Goal: Information Seeking & Learning: Compare options

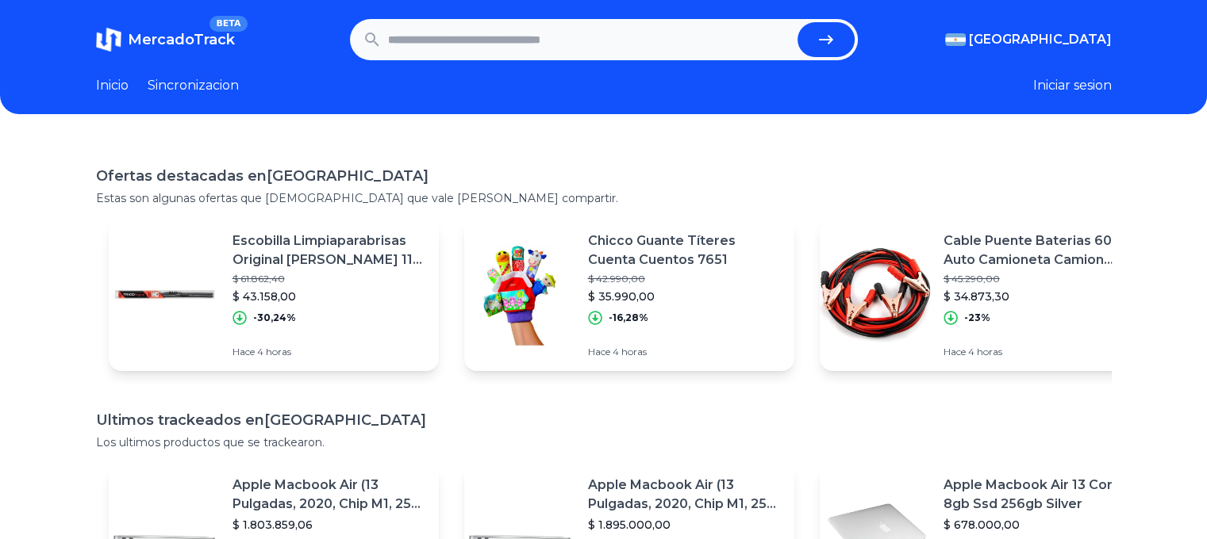
click at [547, 31] on input "text" at bounding box center [589, 39] width 403 height 35
type input "*******"
click at [797, 22] on button "submit" at bounding box center [825, 39] width 57 height 35
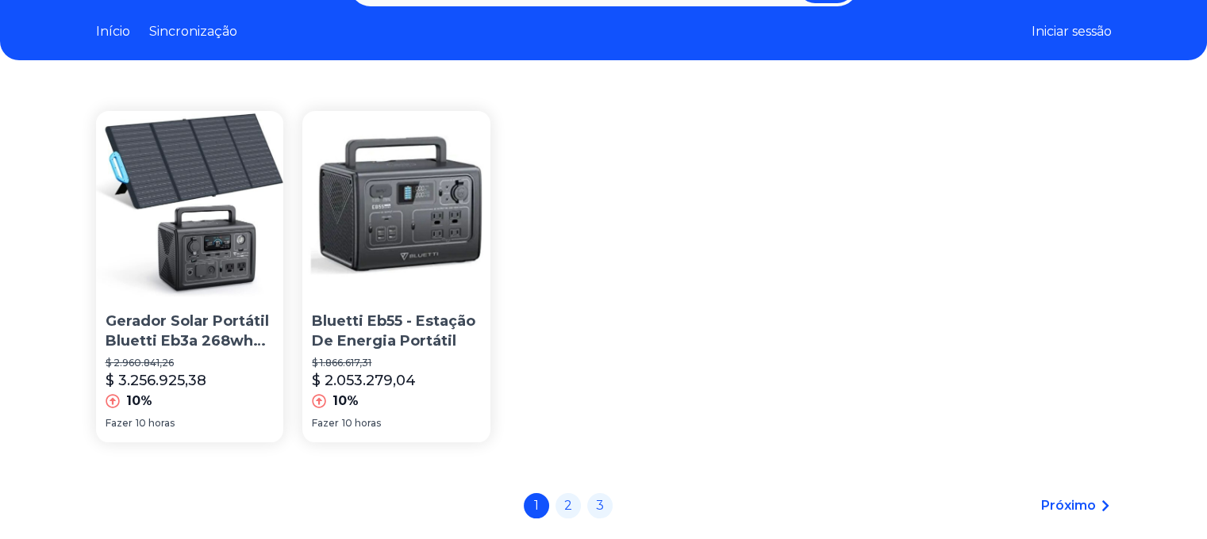
scroll to position [79, 0]
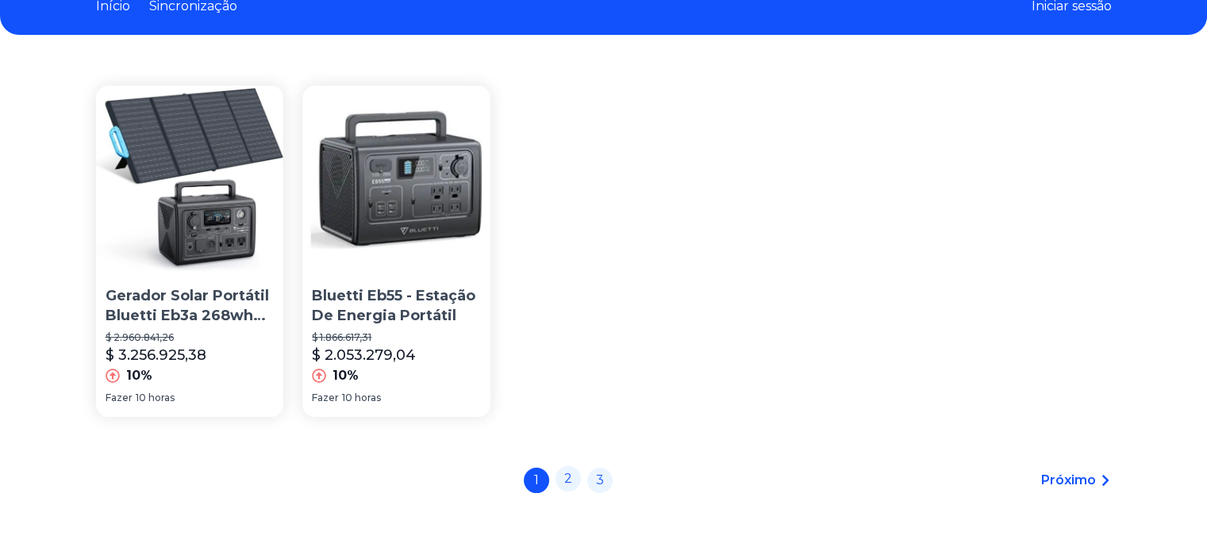
click at [568, 476] on link "2" at bounding box center [567, 478] width 25 height 25
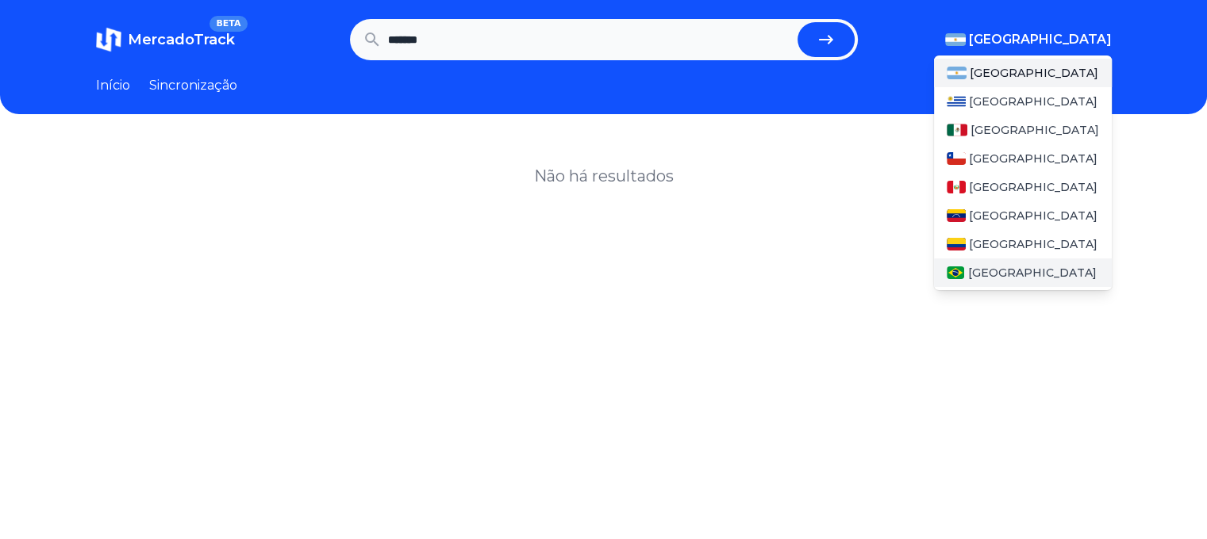
click at [1008, 272] on div "[GEOGRAPHIC_DATA]" at bounding box center [1023, 273] width 178 height 29
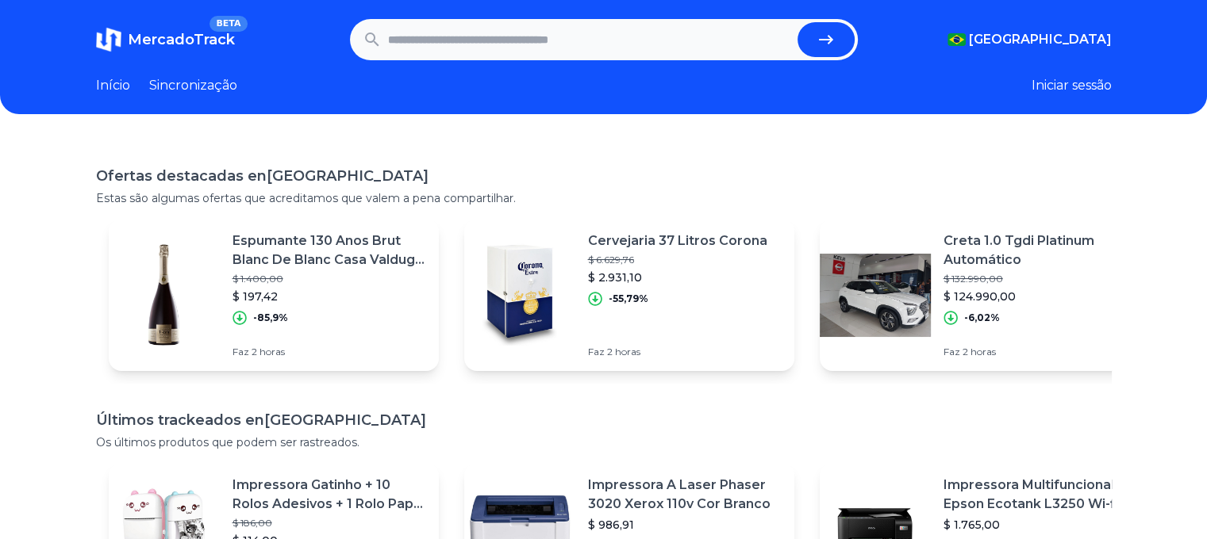
click at [673, 41] on input "text" at bounding box center [589, 39] width 403 height 35
type input "*******"
click at [797, 22] on button "submit" at bounding box center [825, 39] width 57 height 35
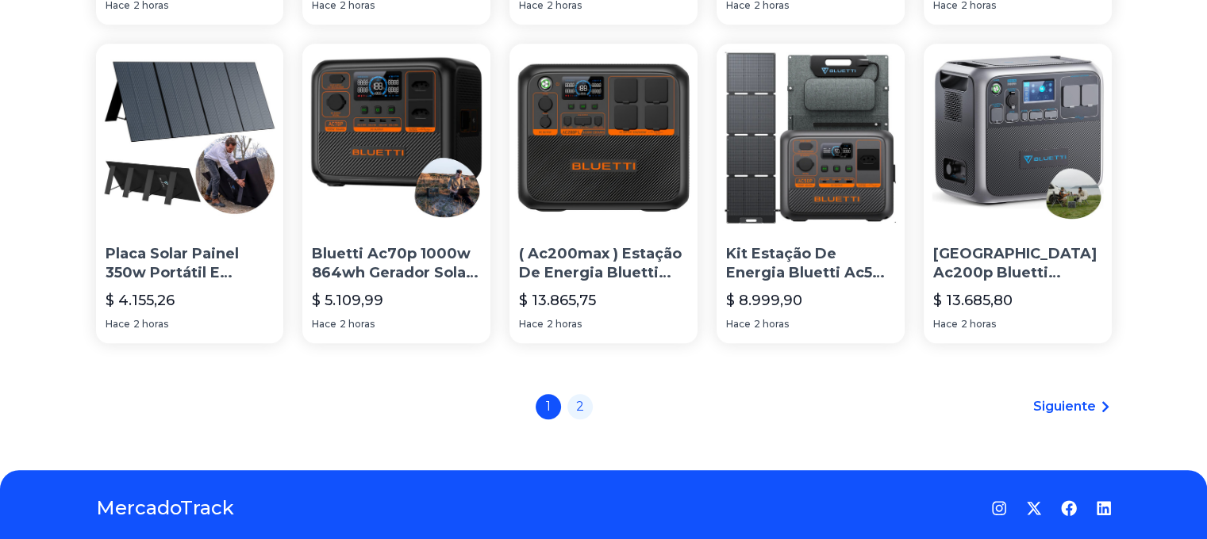
scroll to position [1162, 0]
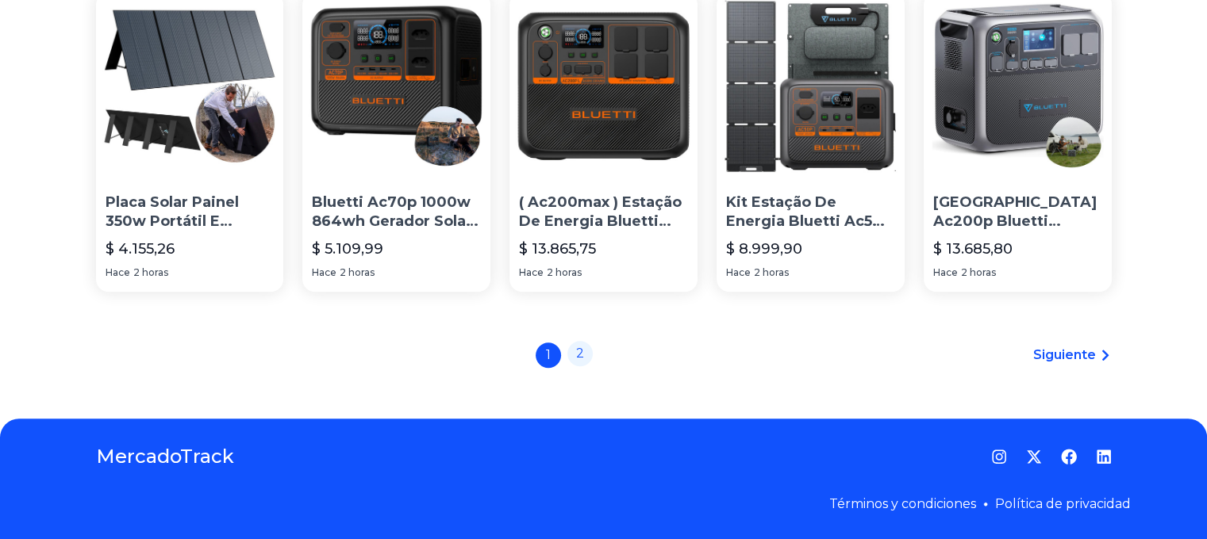
click at [585, 347] on link "2" at bounding box center [579, 353] width 25 height 25
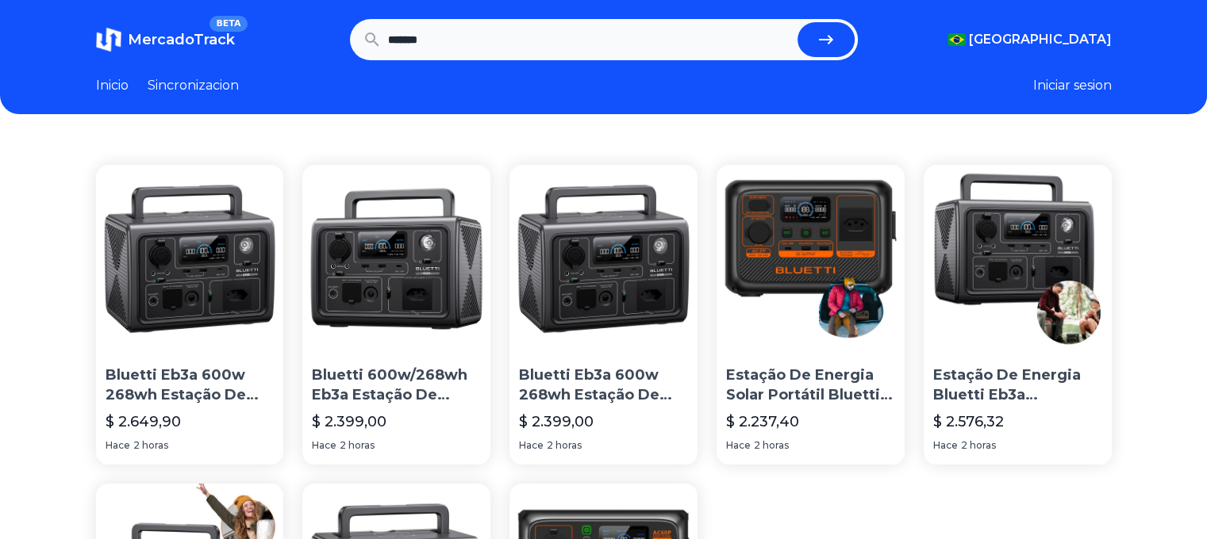
scroll to position [397, 0]
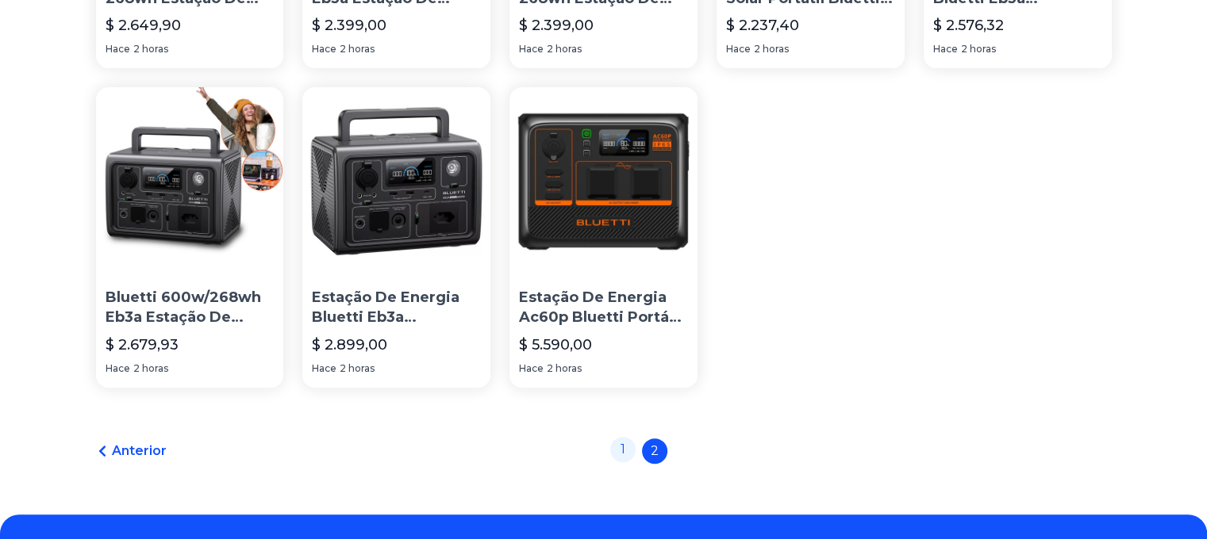
click at [628, 447] on link "1" at bounding box center [622, 449] width 25 height 25
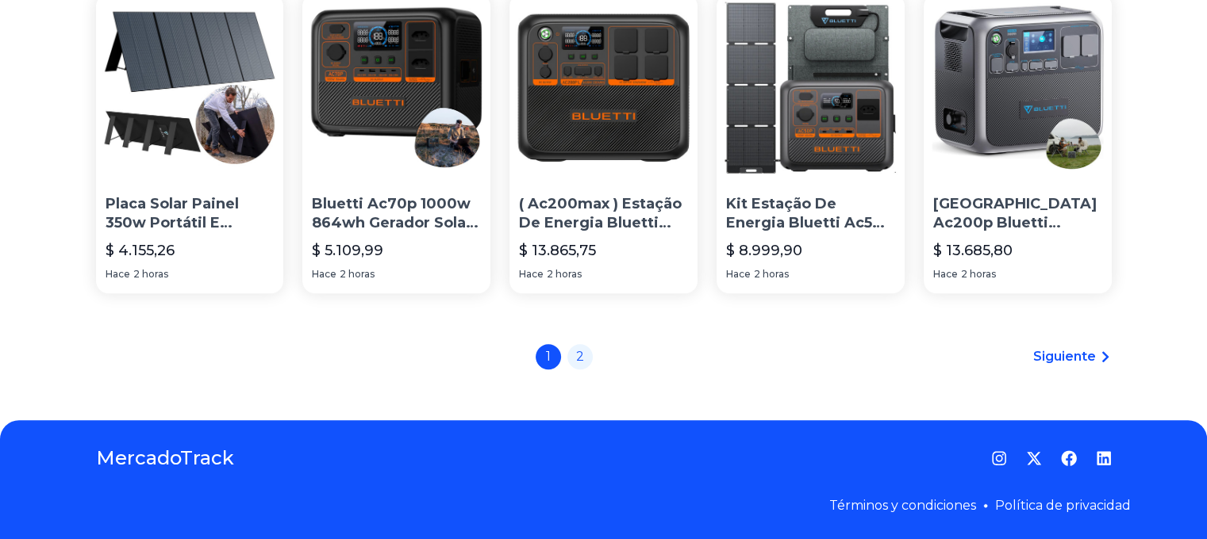
scroll to position [1162, 0]
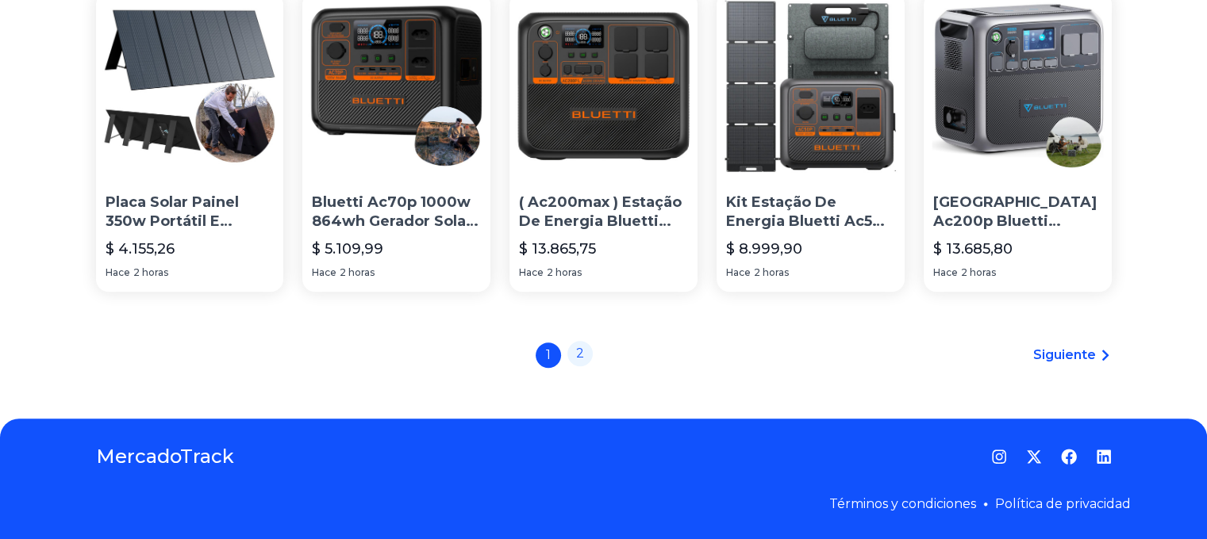
click at [584, 355] on link "2" at bounding box center [579, 353] width 25 height 25
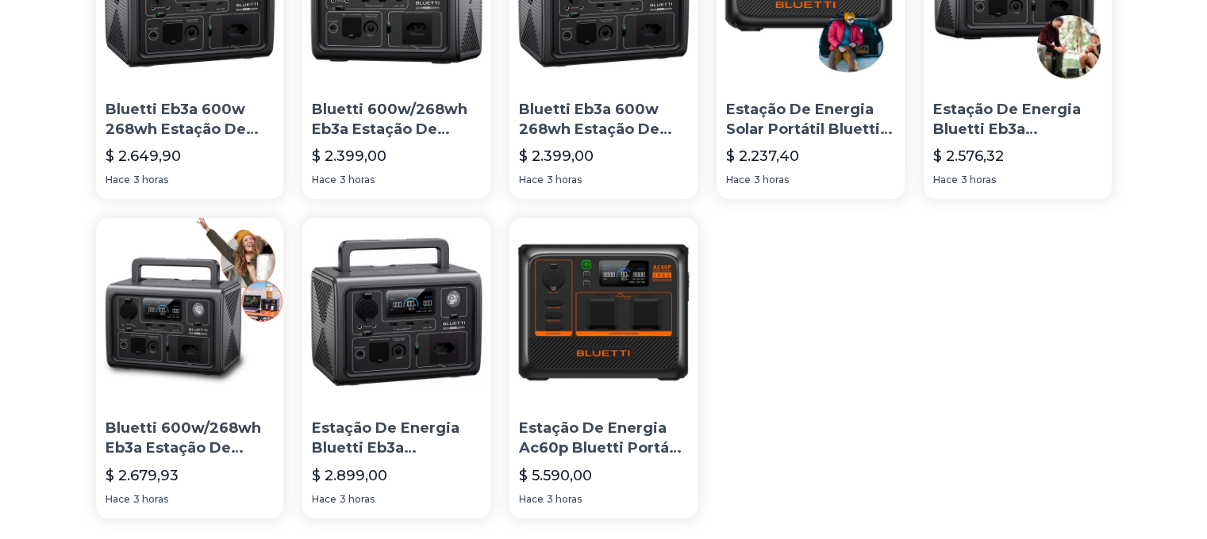
scroll to position [238, 0]
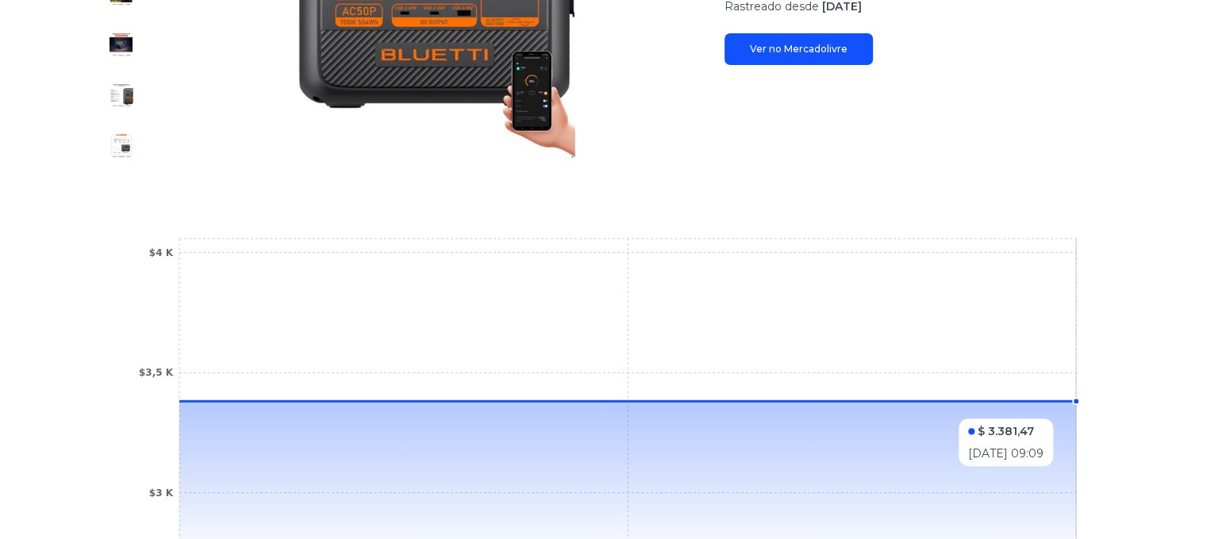
scroll to position [151, 0]
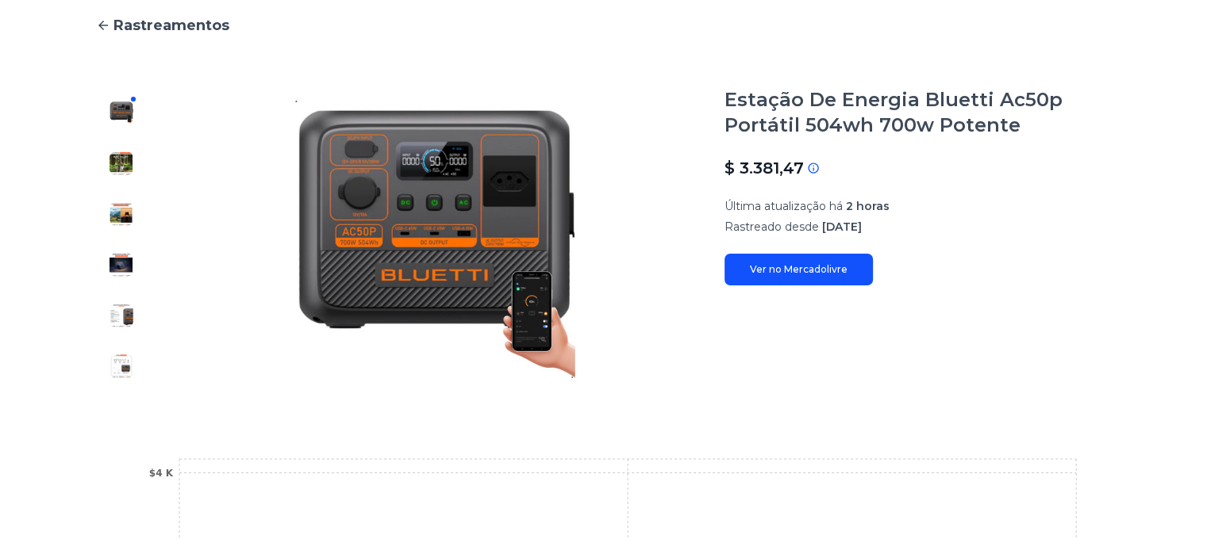
click at [803, 269] on font "Ver no Mercadolivre" at bounding box center [799, 269] width 98 height 12
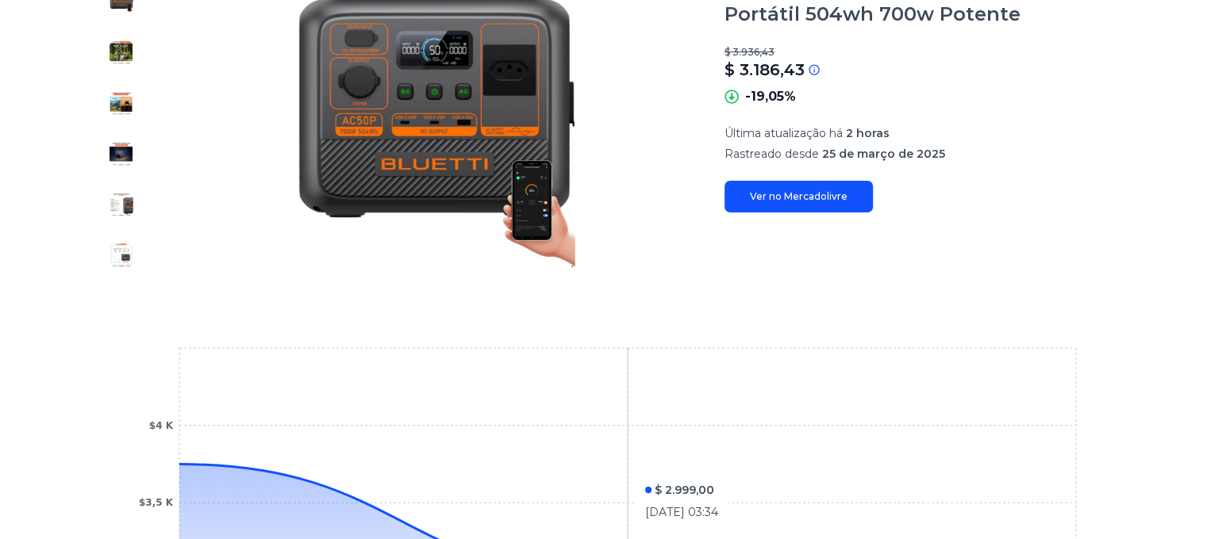
scroll to position [230, 0]
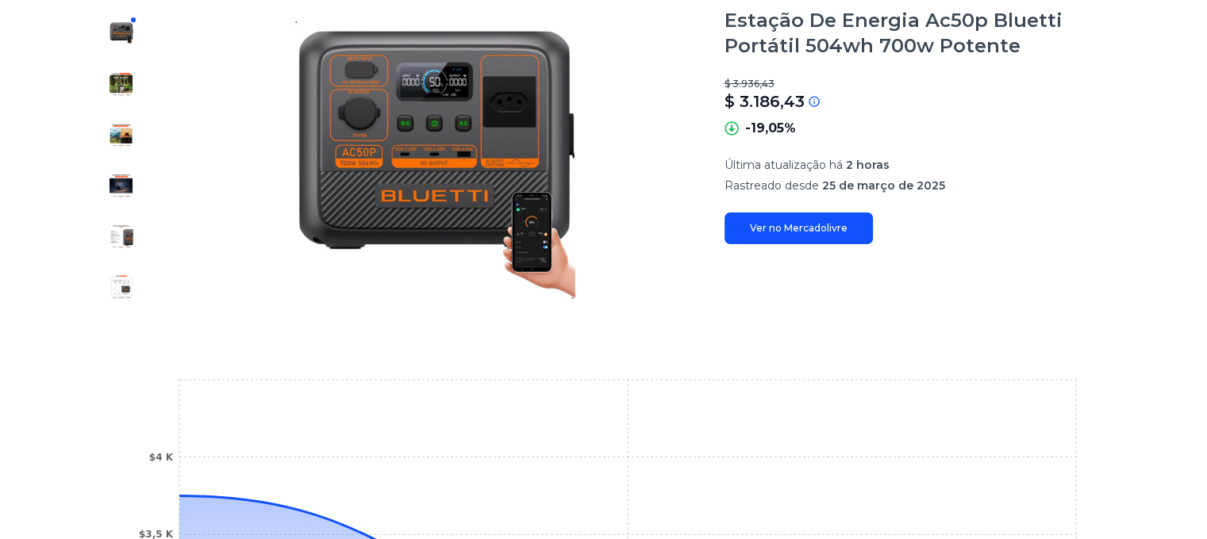
click at [823, 222] on font "Ver no Mercadolivre" at bounding box center [799, 228] width 98 height 12
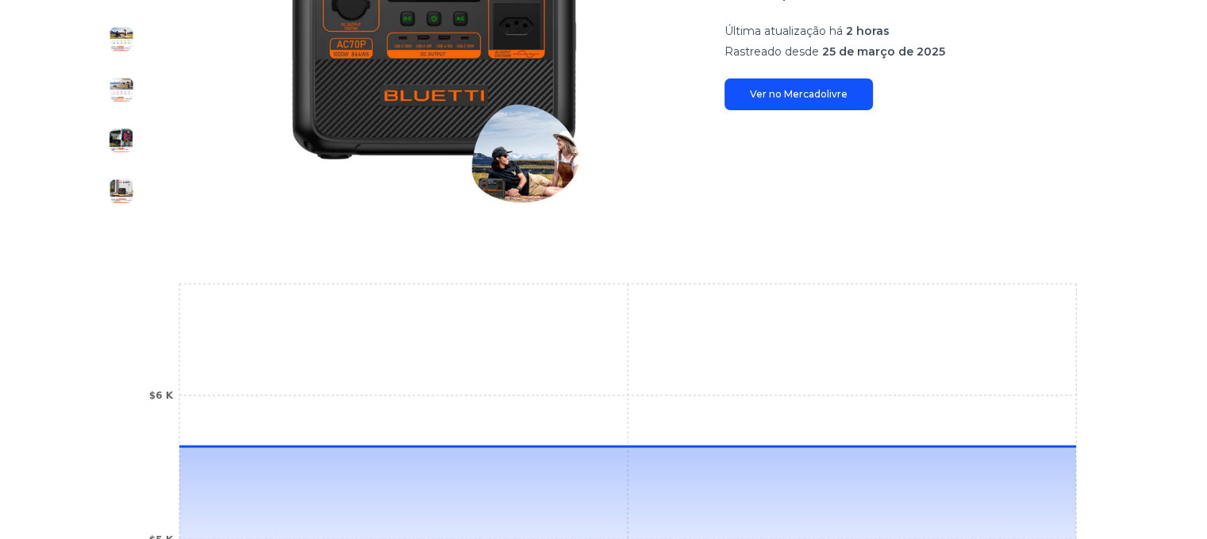
scroll to position [230, 0]
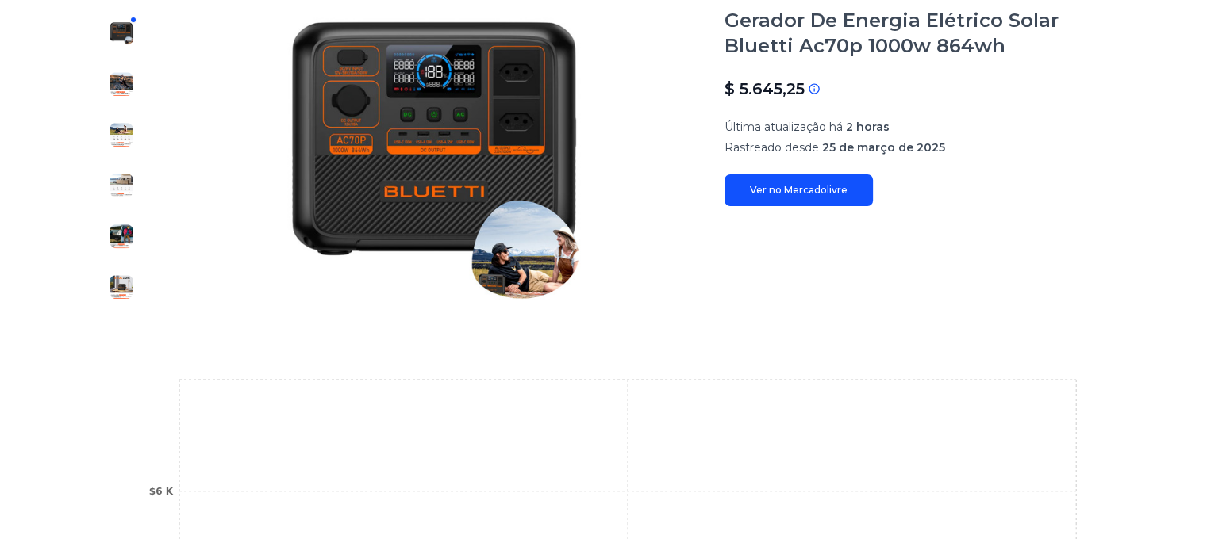
click at [834, 184] on font "Ver no Mercadolivre" at bounding box center [799, 190] width 98 height 12
click at [835, 187] on font "Ver no Mercadolivre" at bounding box center [799, 190] width 98 height 12
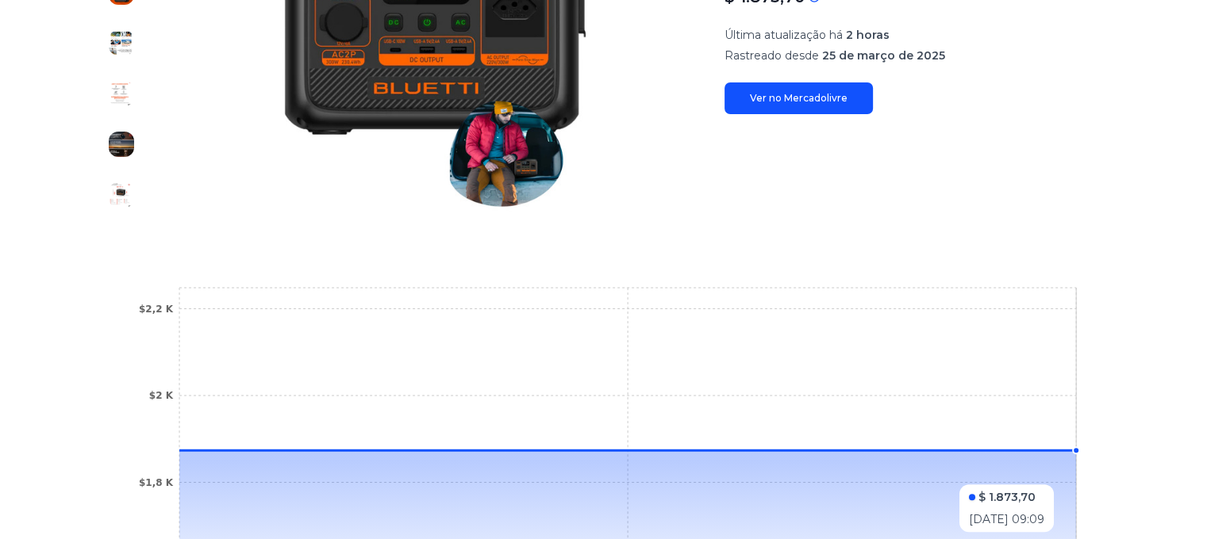
scroll to position [151, 0]
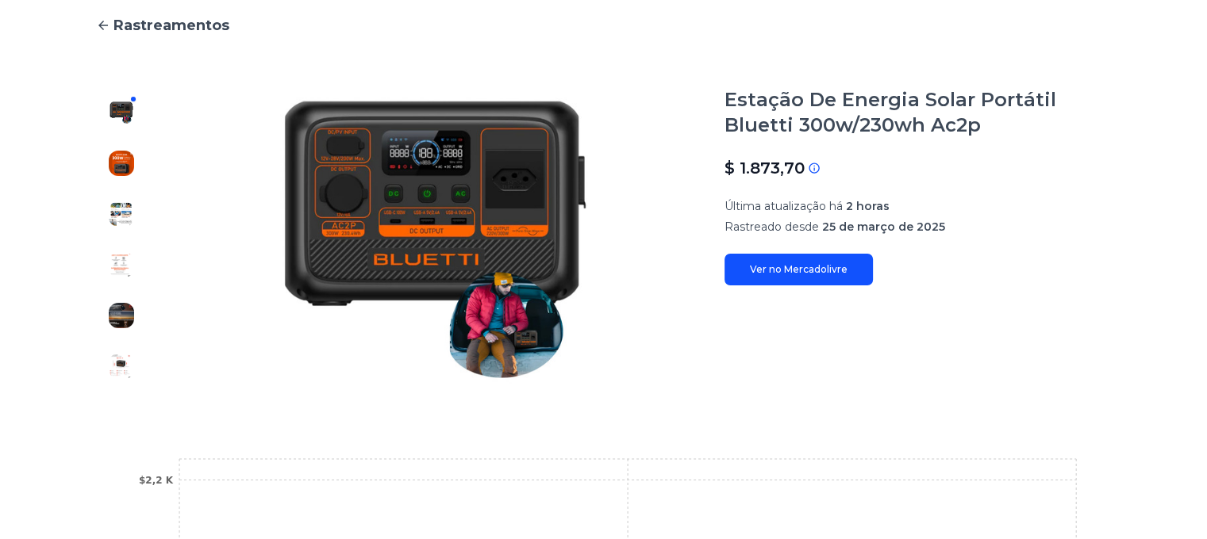
click at [812, 257] on link "Ver no Mercadolivre" at bounding box center [798, 270] width 148 height 32
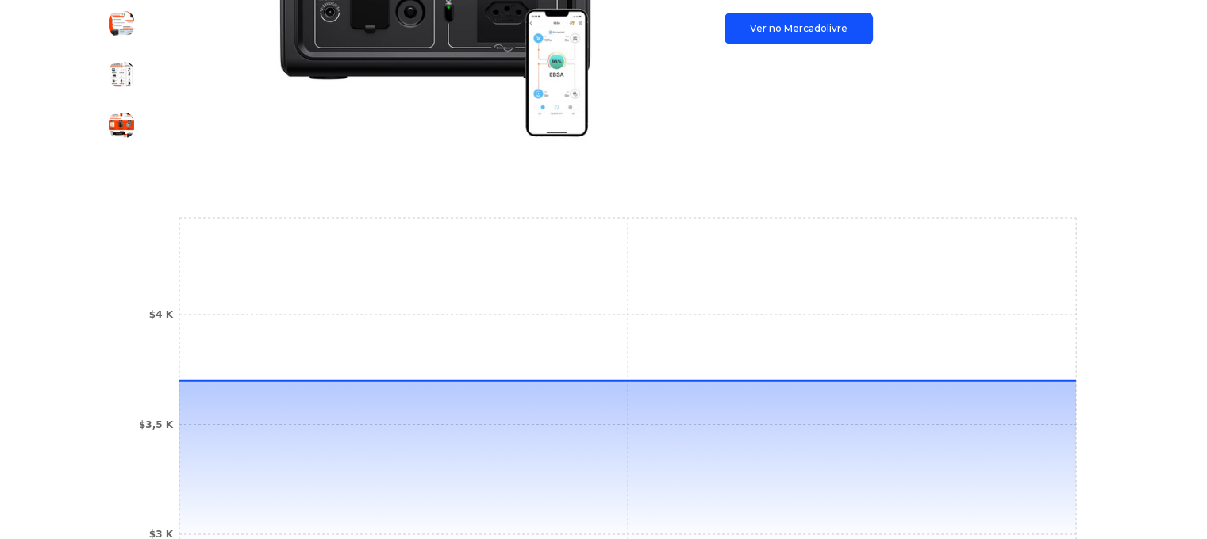
scroll to position [151, 0]
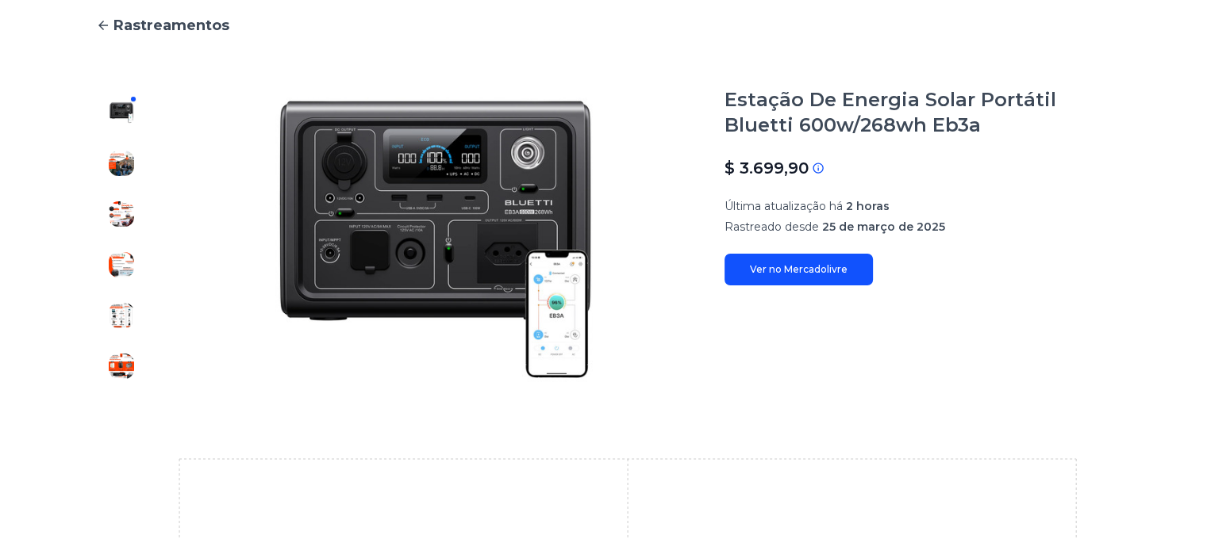
click at [835, 263] on font "Ver no Mercadolivre" at bounding box center [799, 269] width 98 height 12
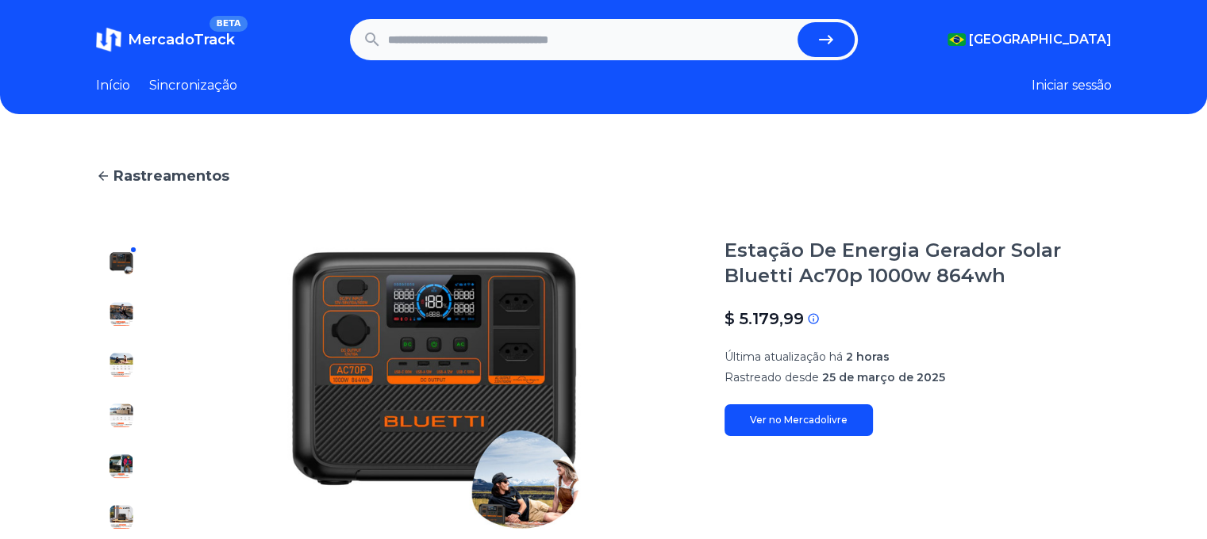
click at [781, 421] on font "Ver no Mercadolivre" at bounding box center [799, 420] width 98 height 12
click at [796, 418] on font "Ver no Mercadolivre" at bounding box center [799, 420] width 98 height 12
click at [803, 424] on font "Ver no Mercadolivre" at bounding box center [799, 420] width 98 height 12
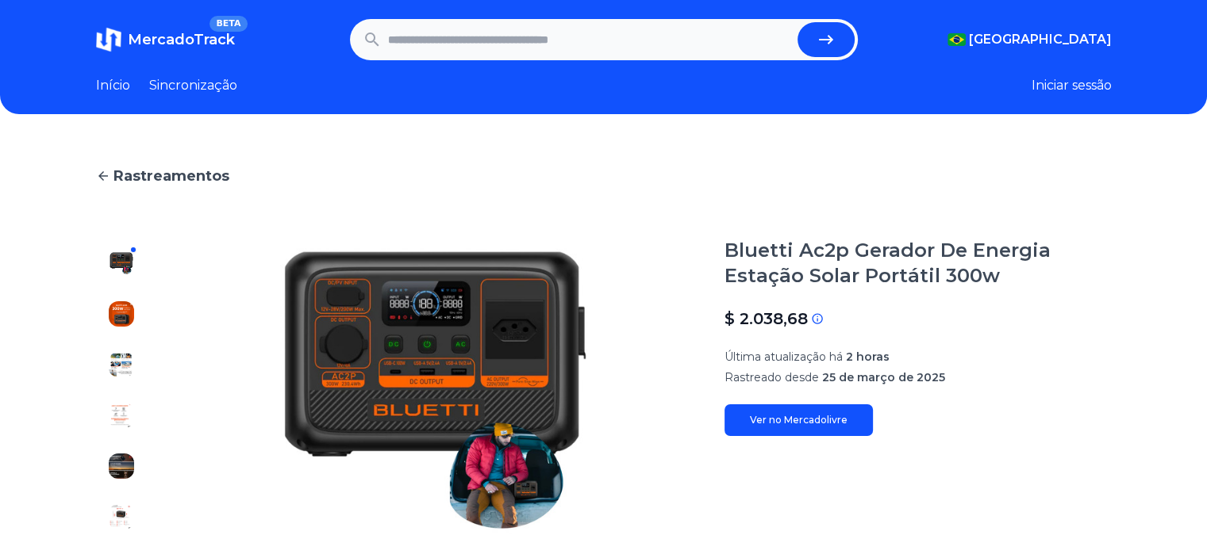
click at [840, 421] on font "Ver no Mercadolivre" at bounding box center [799, 420] width 98 height 12
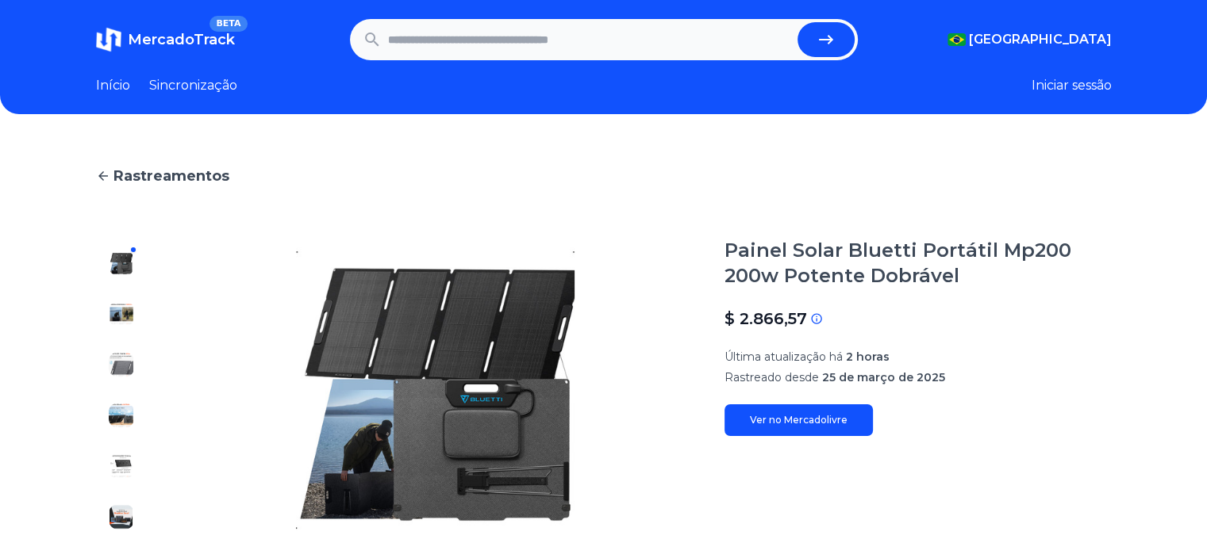
click at [782, 414] on link "Ver no Mercadolivre" at bounding box center [798, 421] width 148 height 32
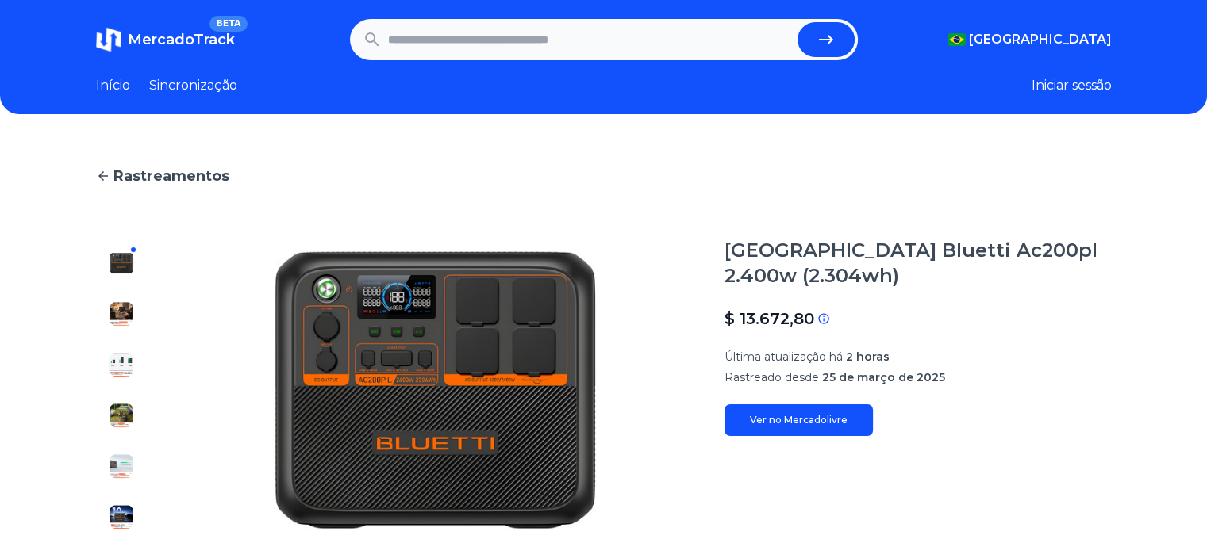
click at [781, 421] on font "Ver no Mercadolivre" at bounding box center [799, 420] width 98 height 12
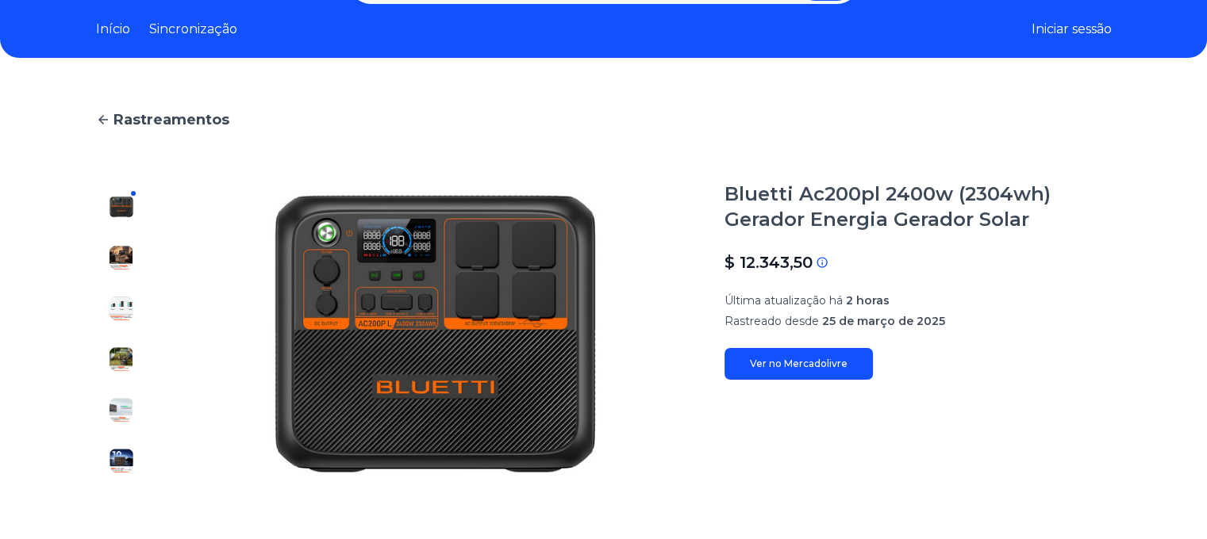
scroll to position [79, 0]
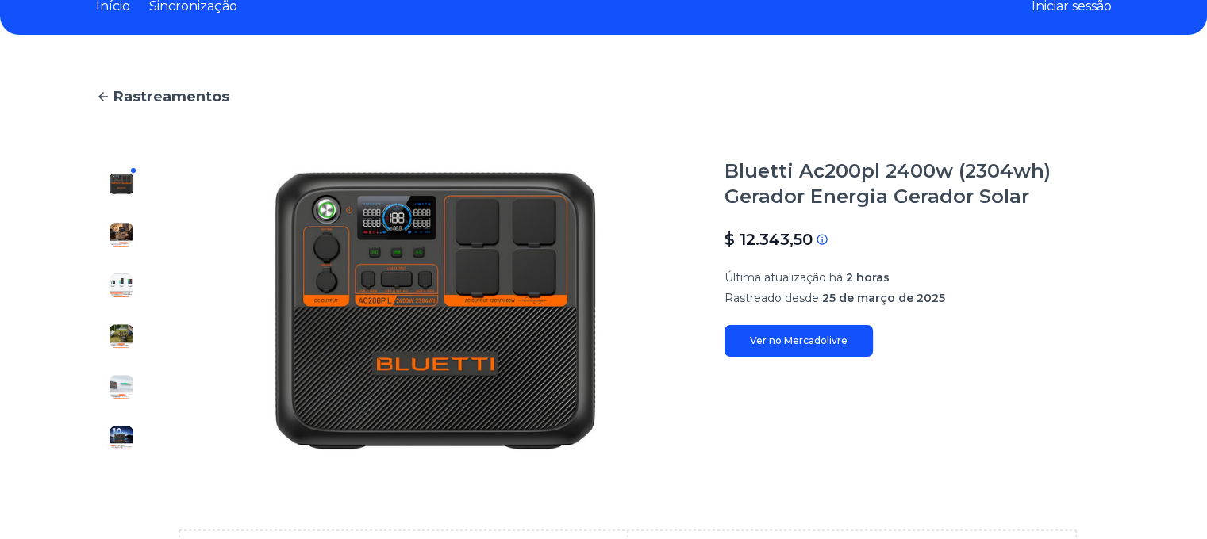
click at [809, 336] on font "Ver no Mercadolivre" at bounding box center [799, 341] width 98 height 12
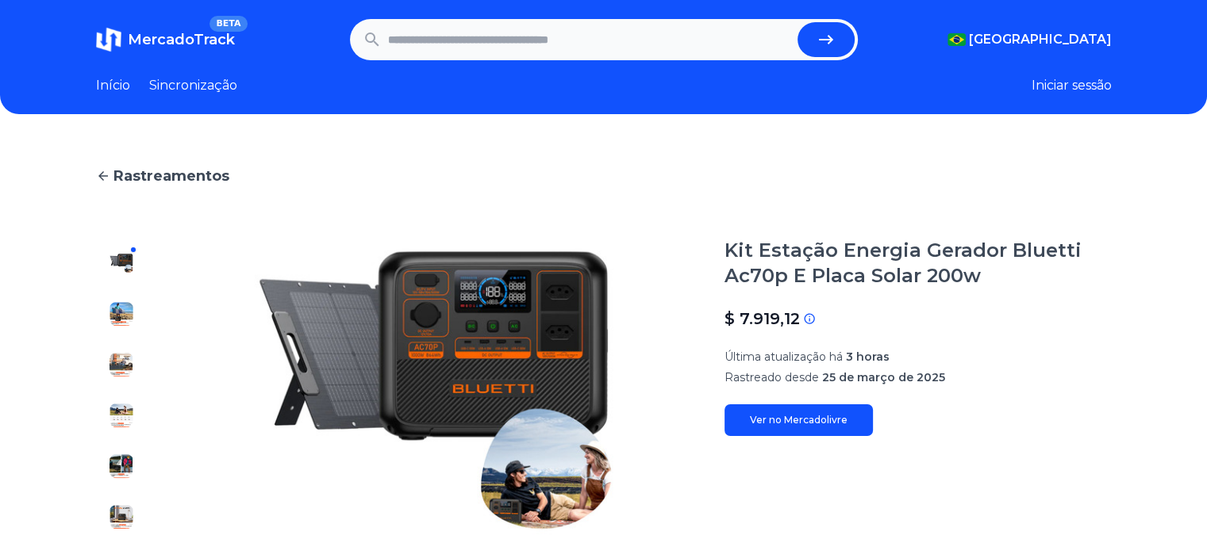
click at [776, 419] on font "Ver no Mercadolivre" at bounding box center [799, 420] width 98 height 12
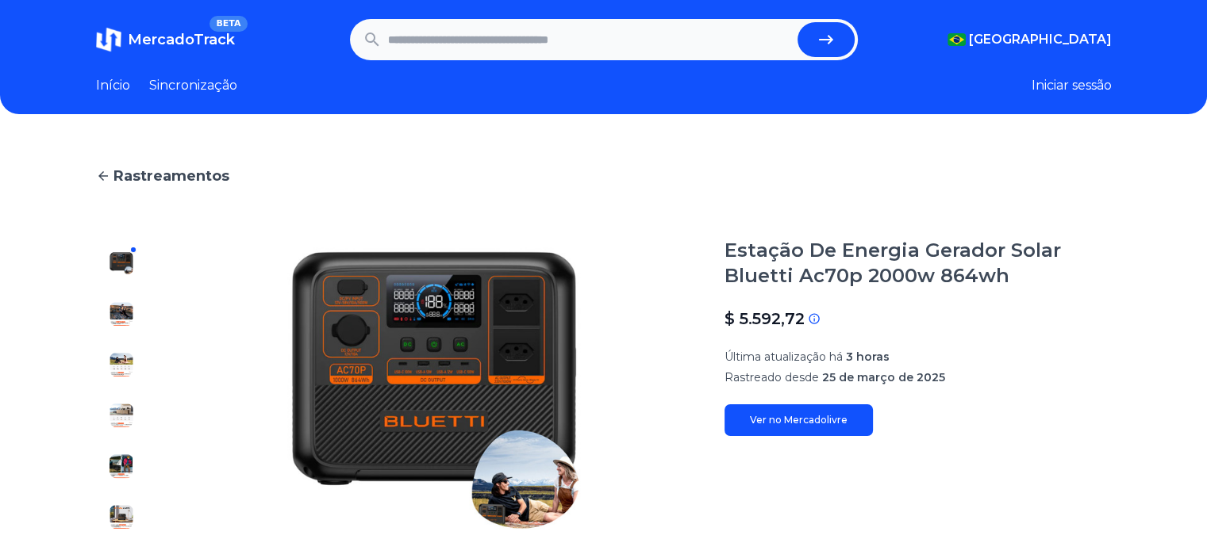
click at [792, 418] on font "Ver no Mercadolivre" at bounding box center [799, 420] width 98 height 12
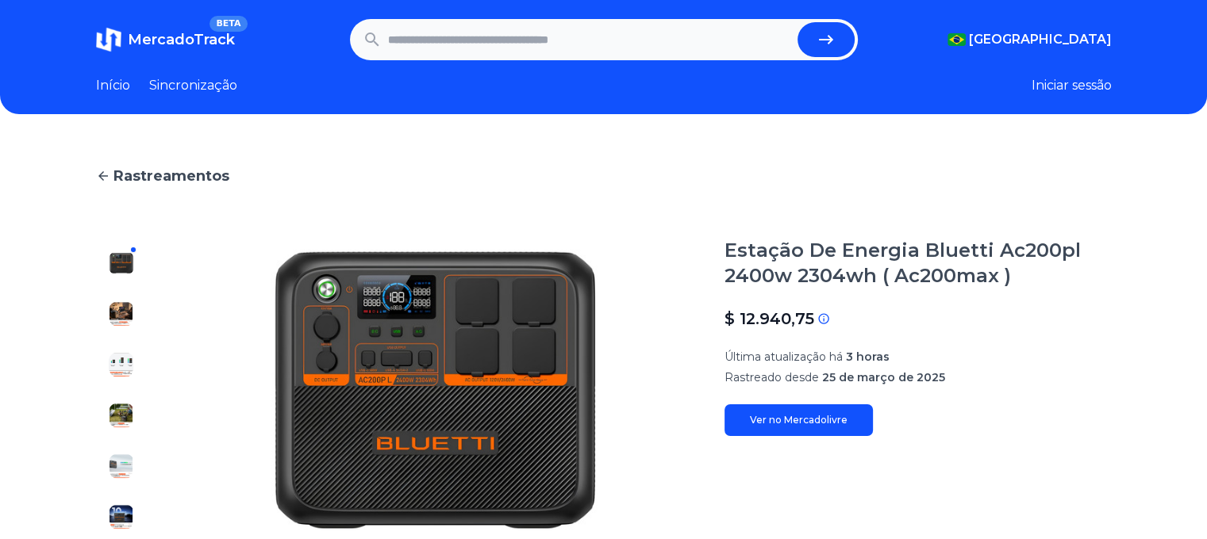
click at [809, 417] on font "Ver no Mercadolivre" at bounding box center [799, 420] width 98 height 12
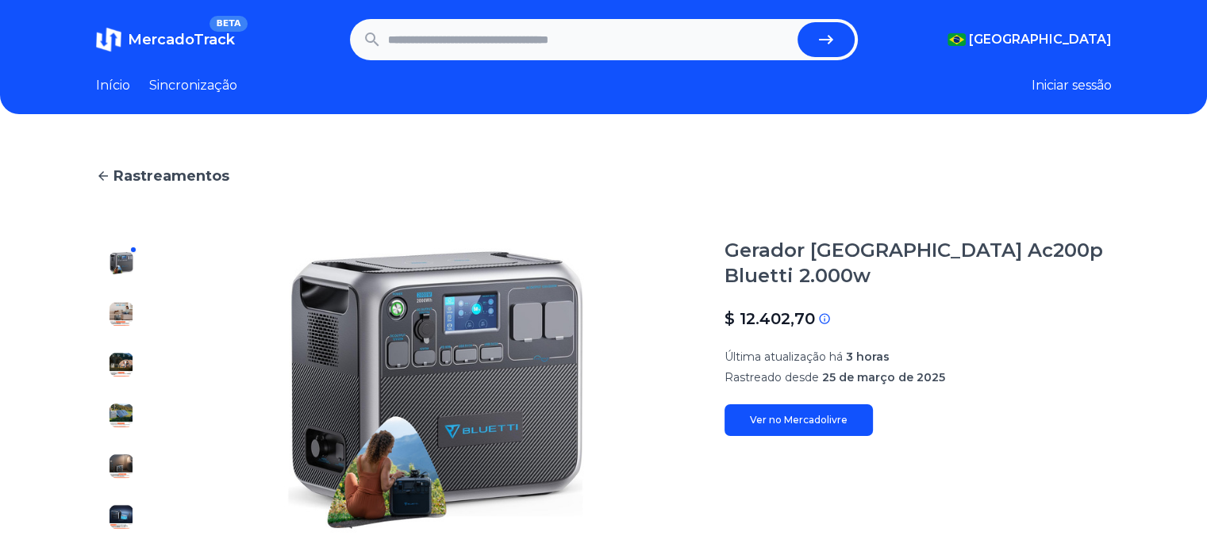
click at [807, 422] on font "Ver no Mercadolivre" at bounding box center [799, 420] width 98 height 12
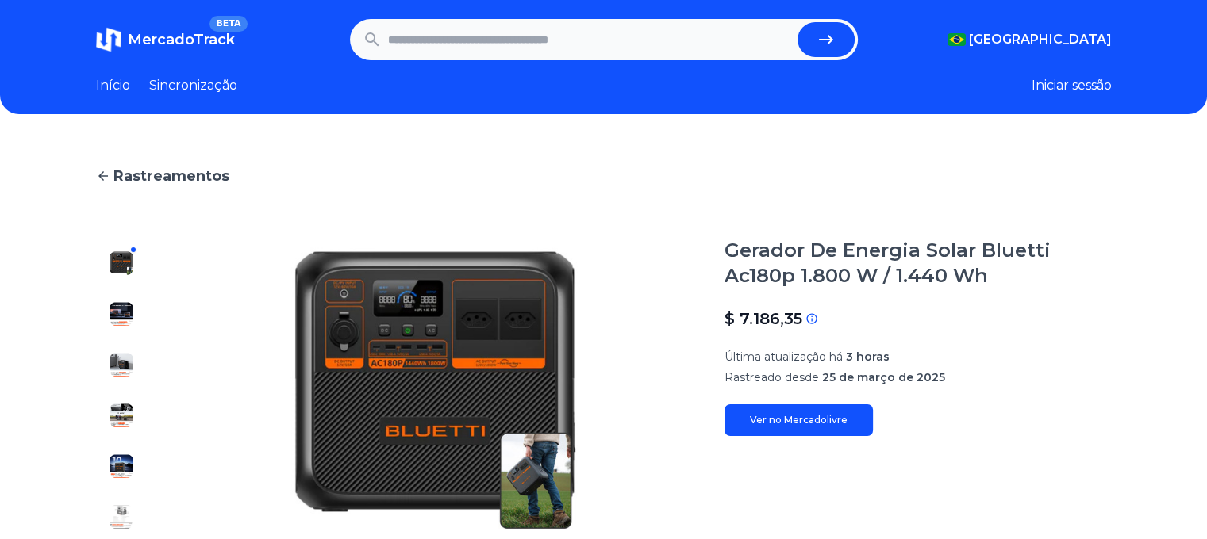
click at [803, 416] on font "Ver no Mercadolivre" at bounding box center [799, 420] width 98 height 12
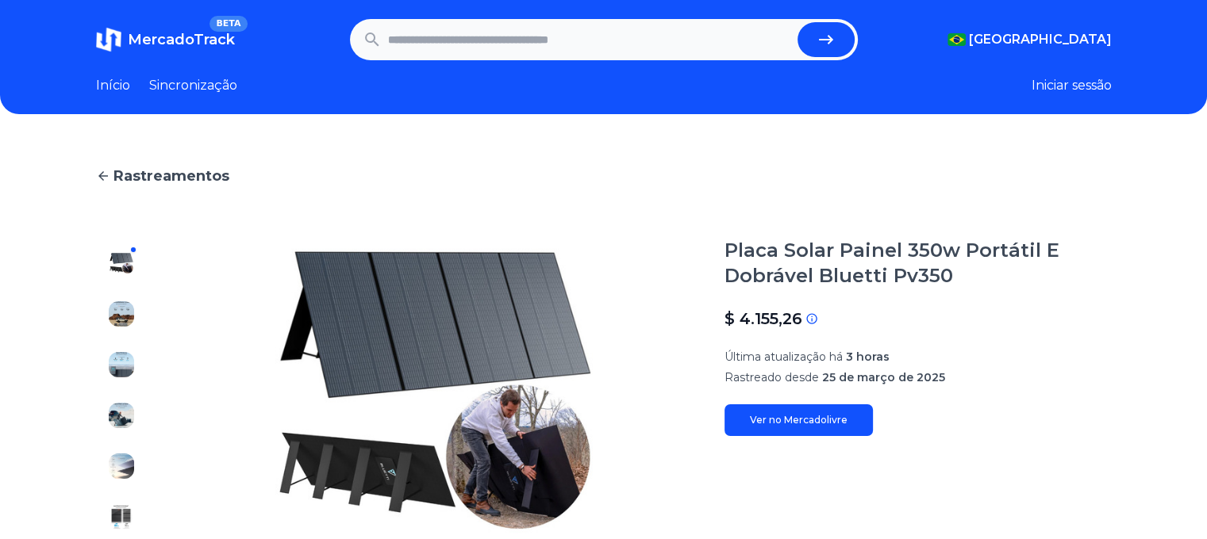
click at [787, 422] on font "Ver no Mercadolivre" at bounding box center [799, 420] width 98 height 12
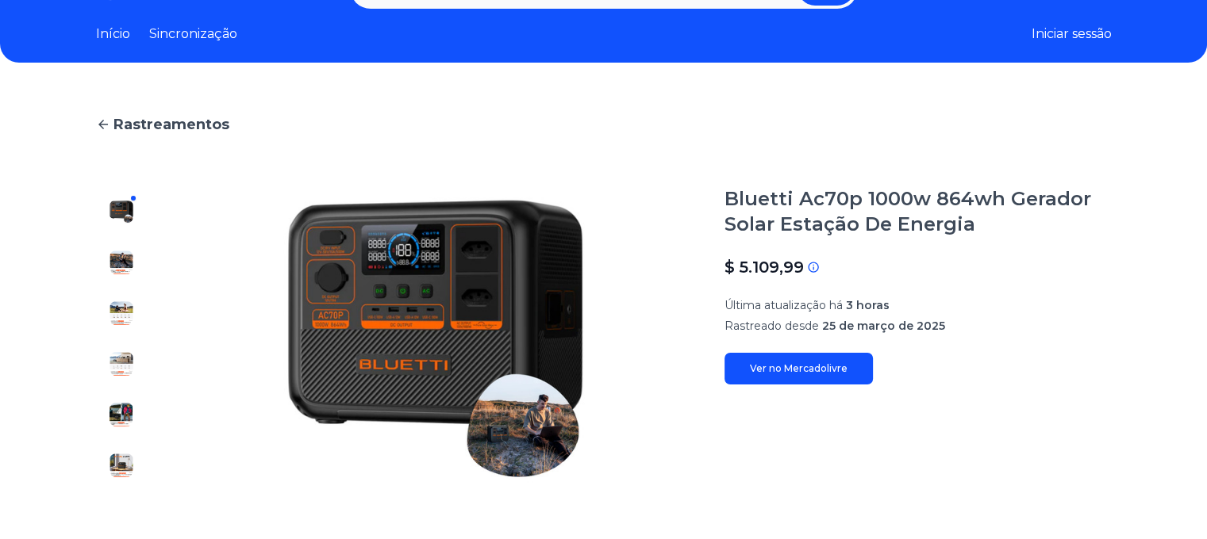
scroll to position [79, 0]
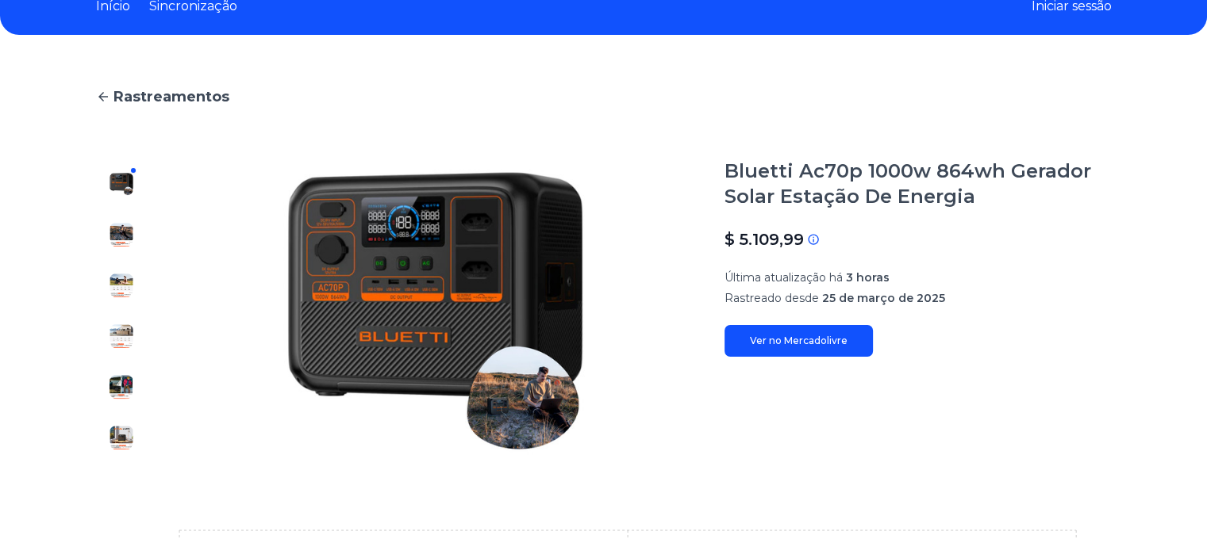
click at [769, 347] on font "Ver no Mercadolivre" at bounding box center [799, 341] width 98 height 12
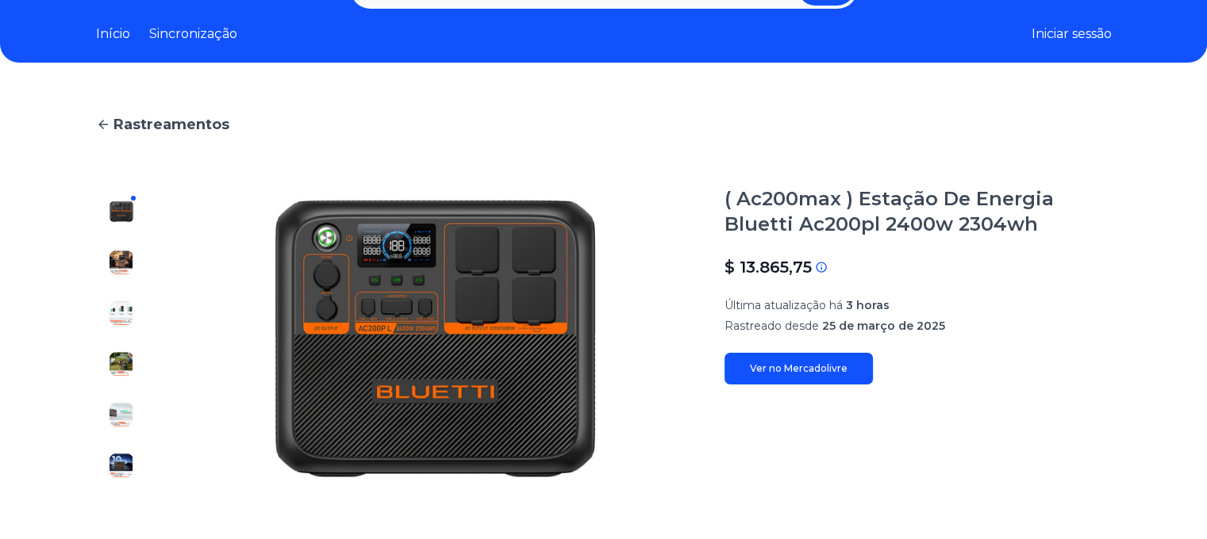
scroll to position [79, 0]
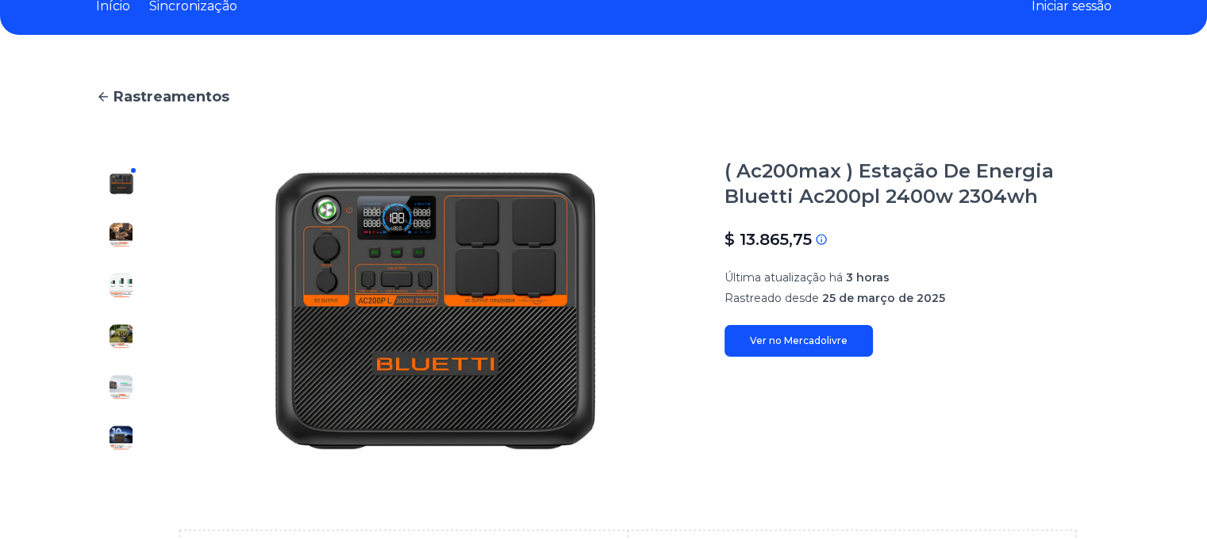
click at [767, 352] on link "Ver no Mercadolivre" at bounding box center [798, 341] width 148 height 32
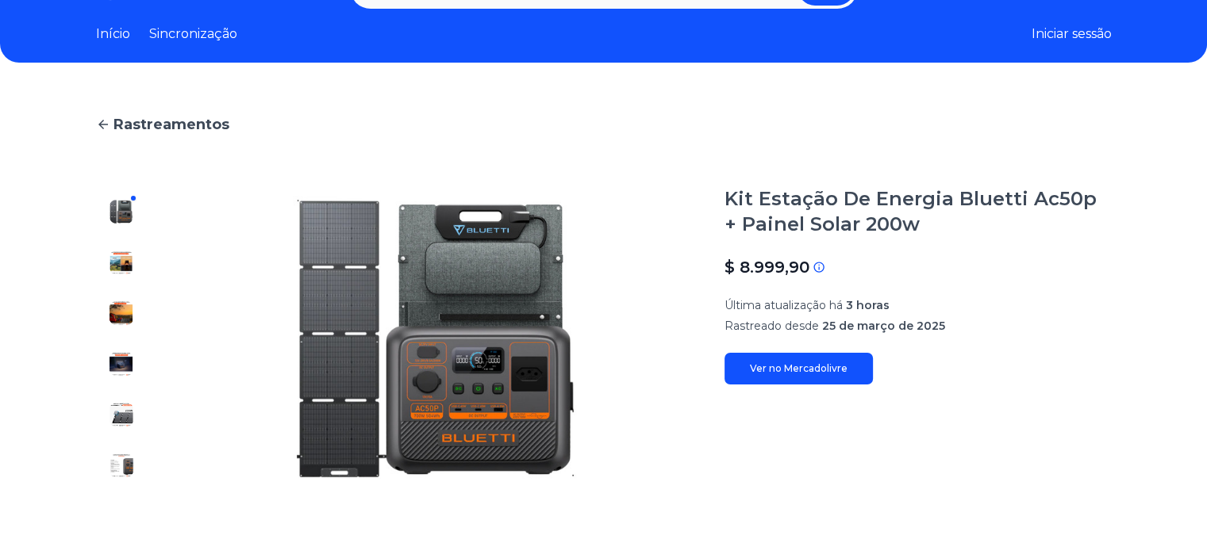
scroll to position [159, 0]
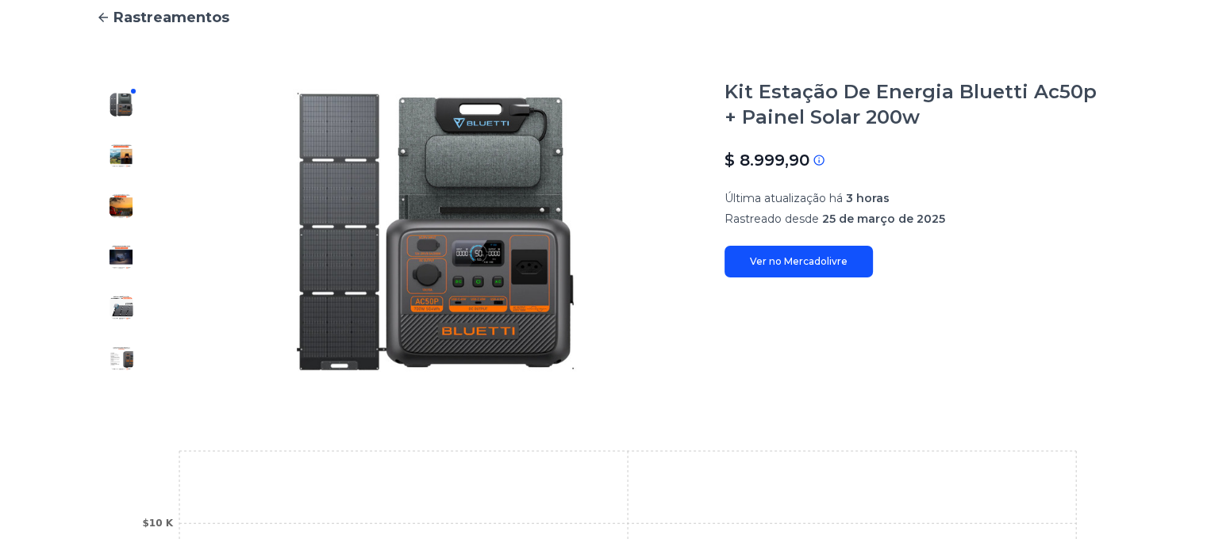
click at [773, 263] on font "Ver no Mercadolivre" at bounding box center [799, 261] width 98 height 12
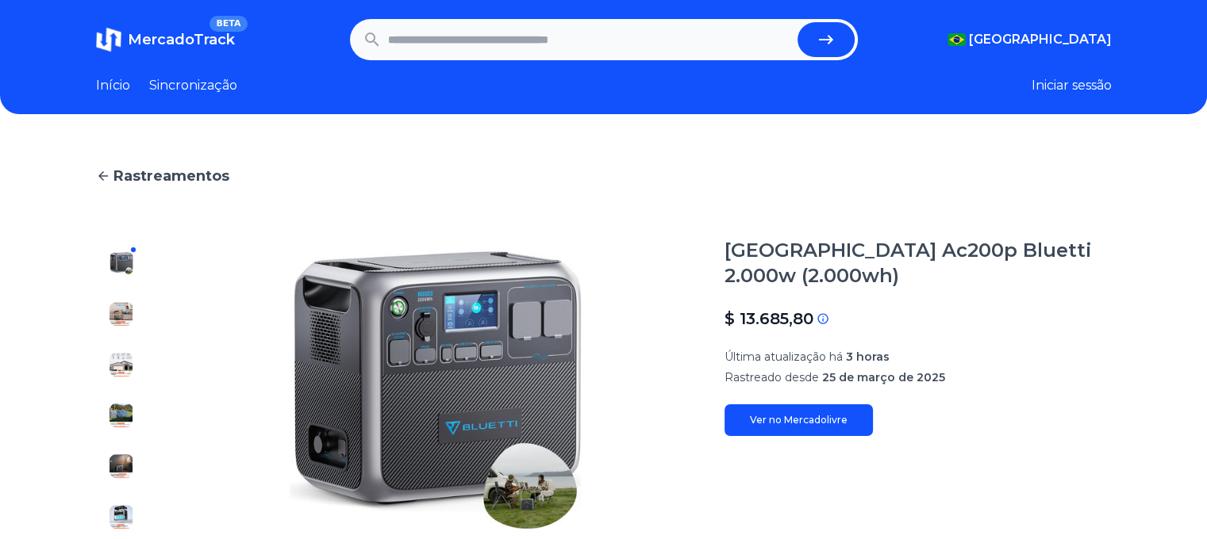
click at [806, 419] on font "Ver no Mercadolivre" at bounding box center [799, 420] width 98 height 12
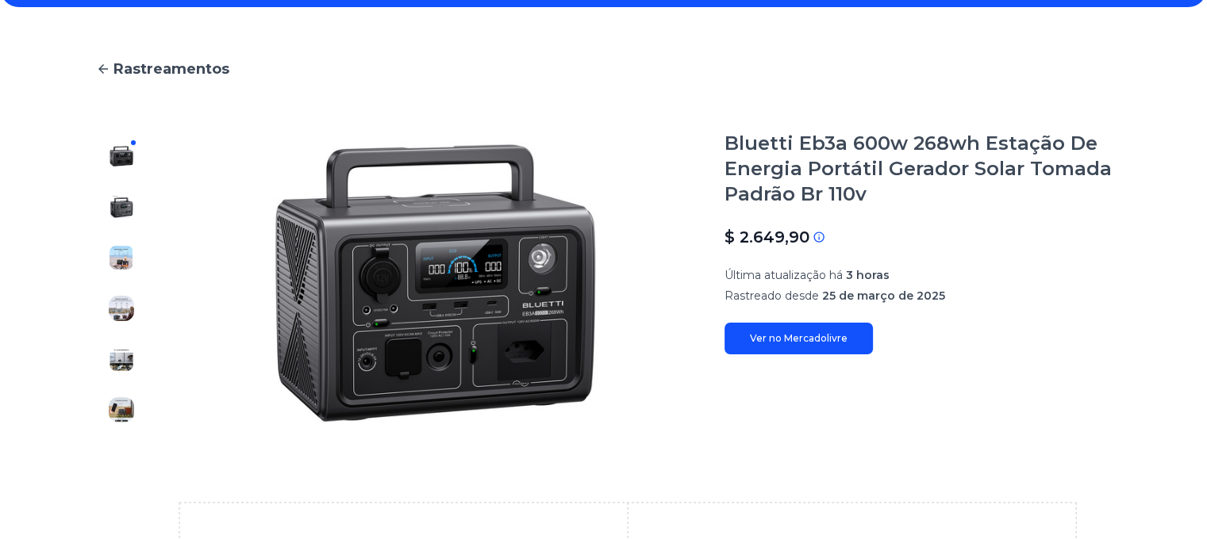
scroll to position [238, 0]
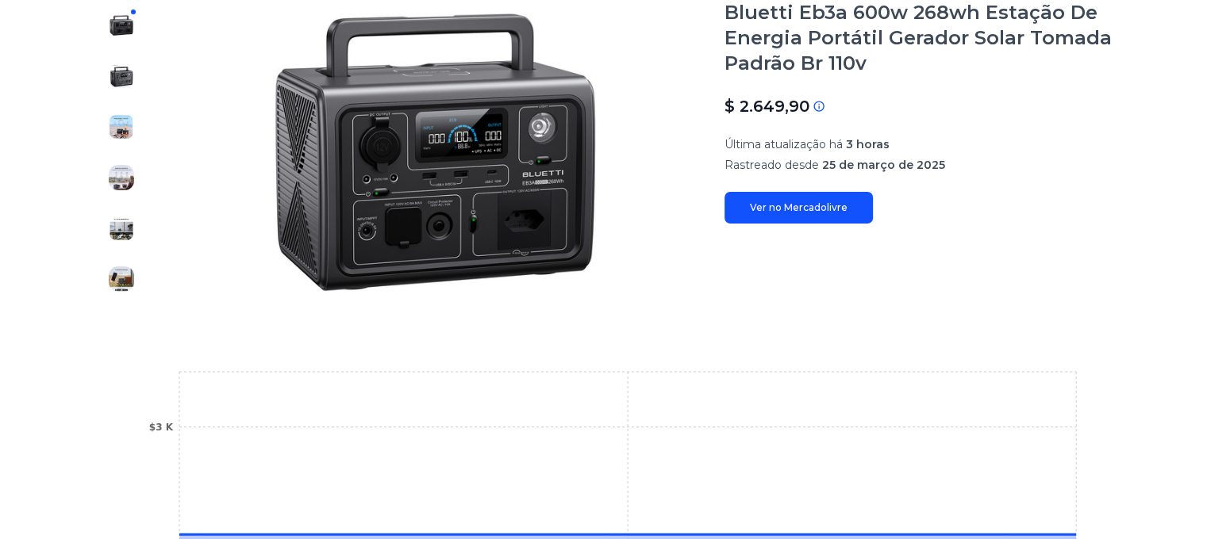
click at [768, 209] on font "Ver no Mercadolivre" at bounding box center [799, 207] width 98 height 12
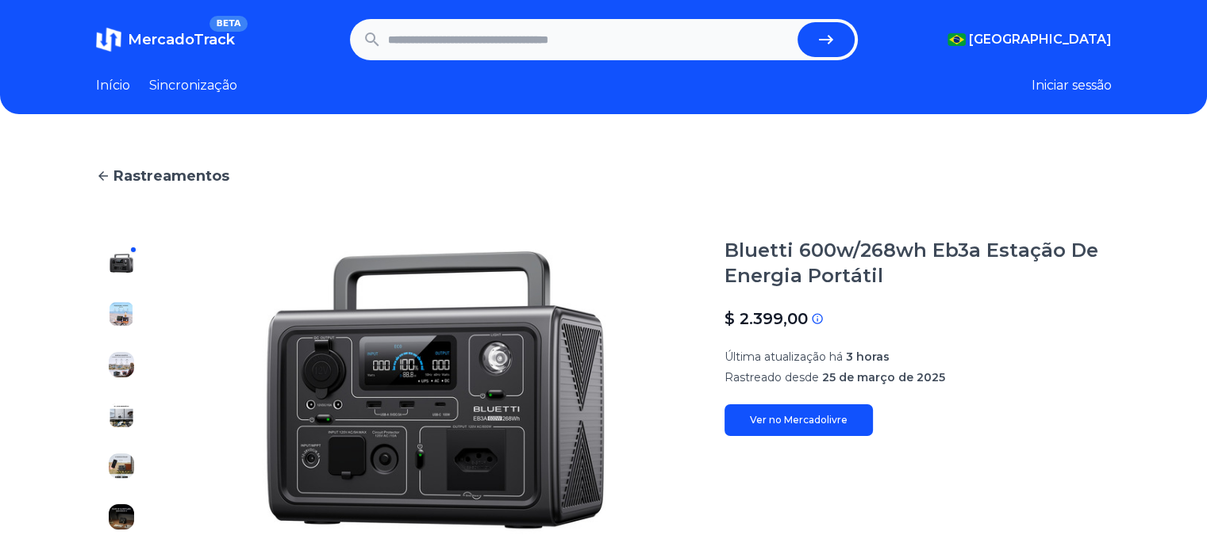
click at [773, 420] on font "Ver no Mercadolivre" at bounding box center [799, 420] width 98 height 12
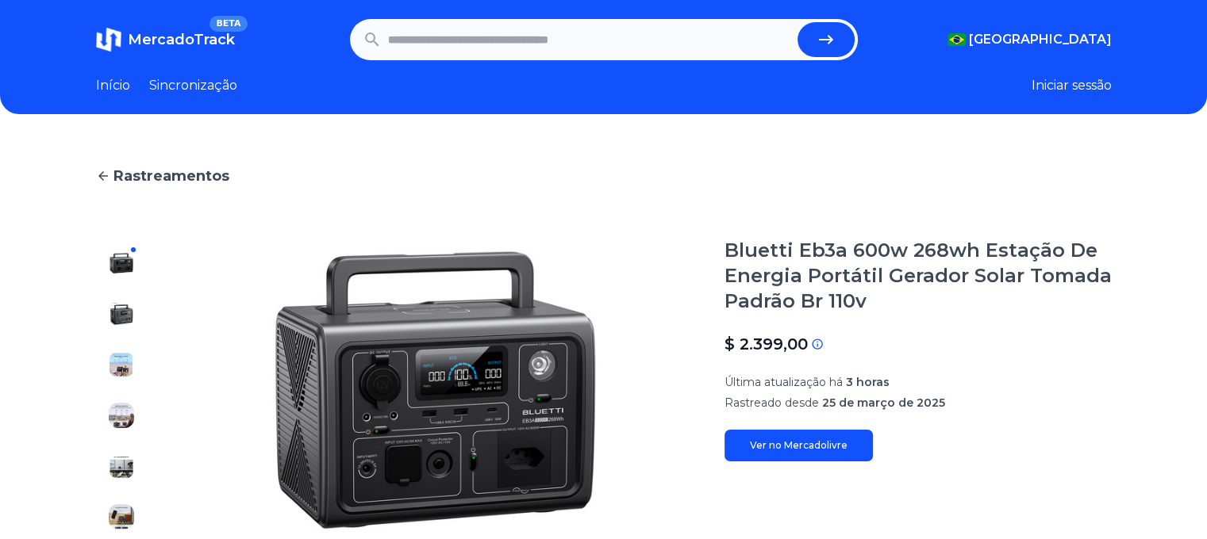
click at [771, 443] on font "Ver no Mercadolivre" at bounding box center [799, 445] width 98 height 12
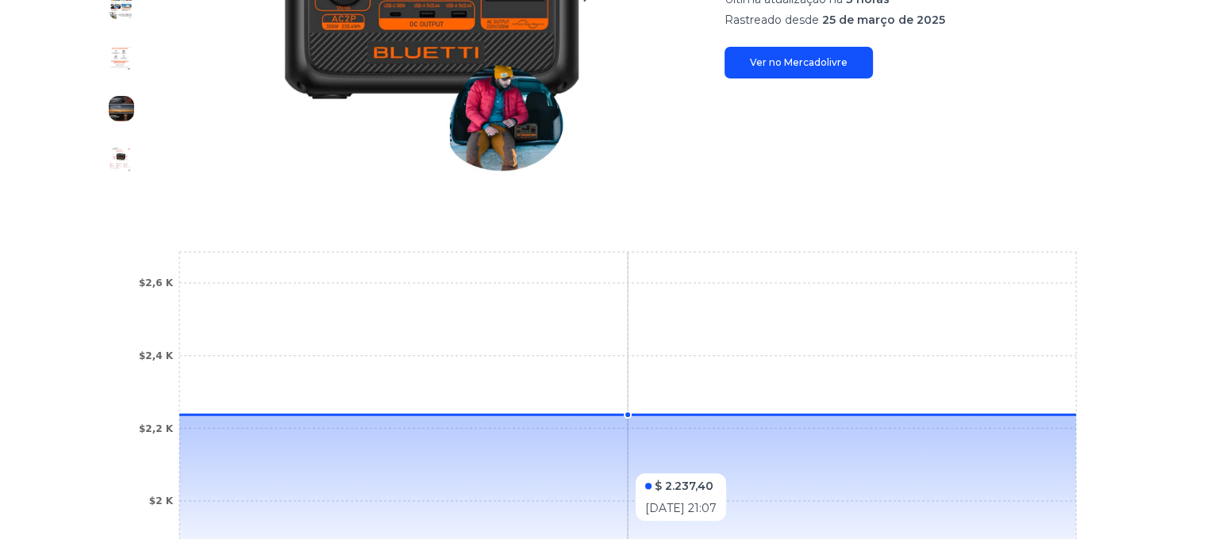
scroll to position [317, 0]
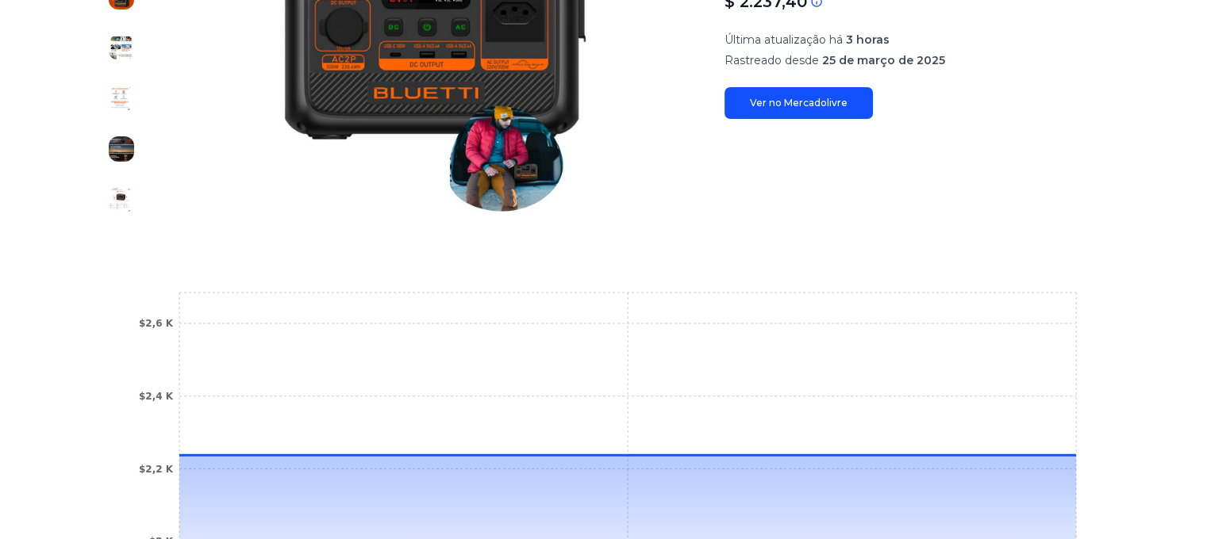
click at [777, 94] on link "Ver no Mercadolivre" at bounding box center [798, 103] width 148 height 32
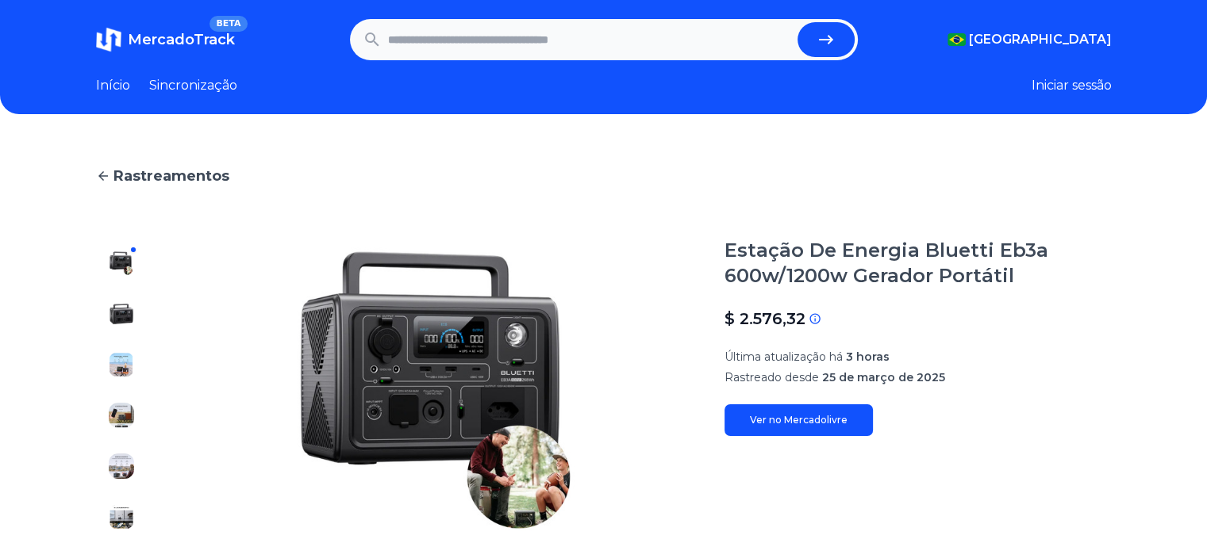
click at [800, 427] on link "Ver no Mercadolivre" at bounding box center [798, 421] width 148 height 32
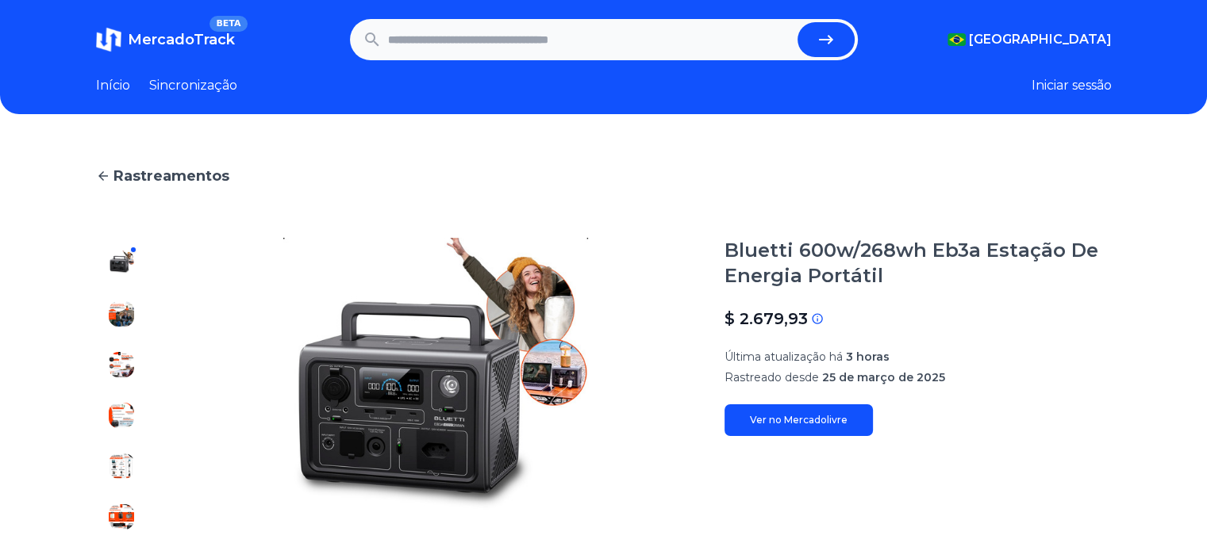
click at [763, 421] on font "Ver no Mercadolivre" at bounding box center [799, 420] width 98 height 12
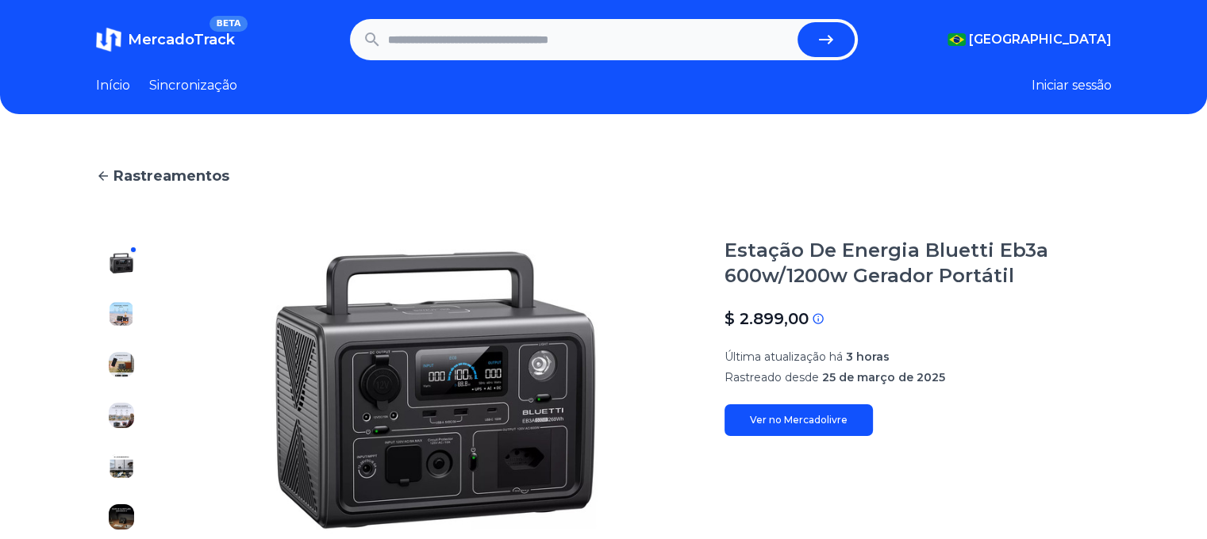
click at [791, 411] on link "Ver no Mercadolivre" at bounding box center [798, 421] width 148 height 32
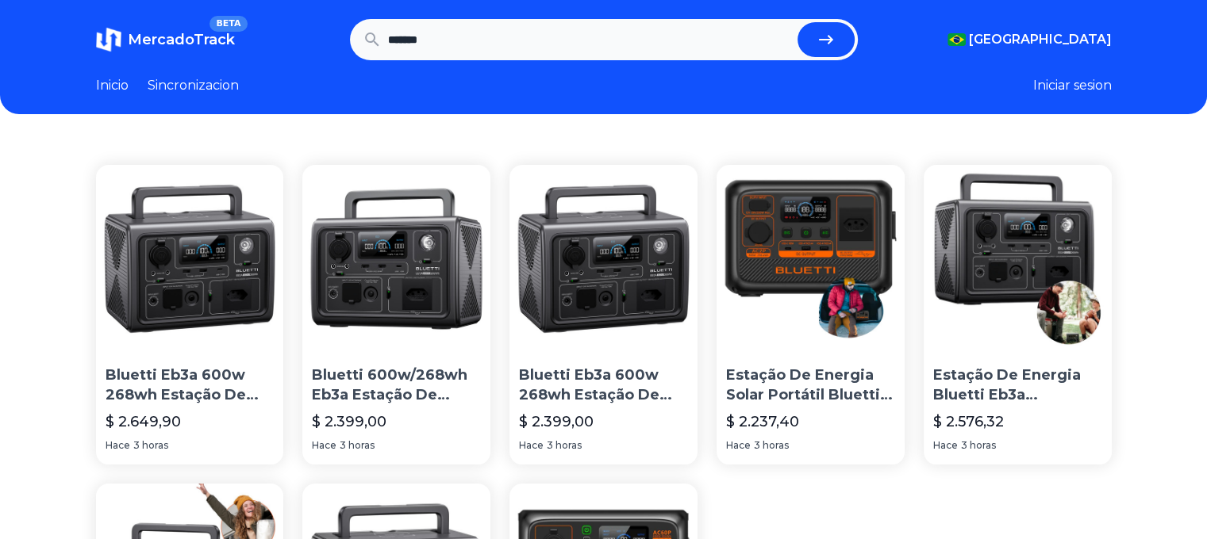
drag, startPoint x: 505, startPoint y: 40, endPoint x: 321, endPoint y: 40, distance: 183.2
click at [324, 40] on section "MercadoTrack BETA Brasil Argentina Uruguay Mexico Chile Peru Venezuela Colombia…" at bounding box center [603, 39] width 1015 height 41
type input "**********"
click at [797, 22] on button "submit" at bounding box center [825, 39] width 57 height 35
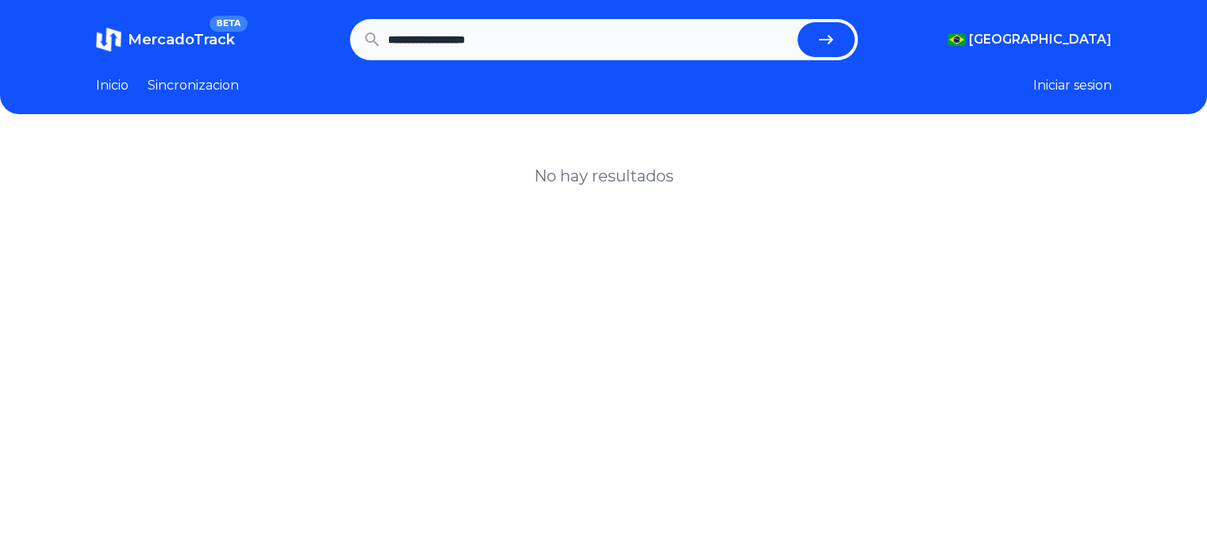
click at [524, 37] on input "**********" at bounding box center [589, 39] width 403 height 35
type input "*********"
click at [797, 22] on button "submit" at bounding box center [825, 39] width 57 height 35
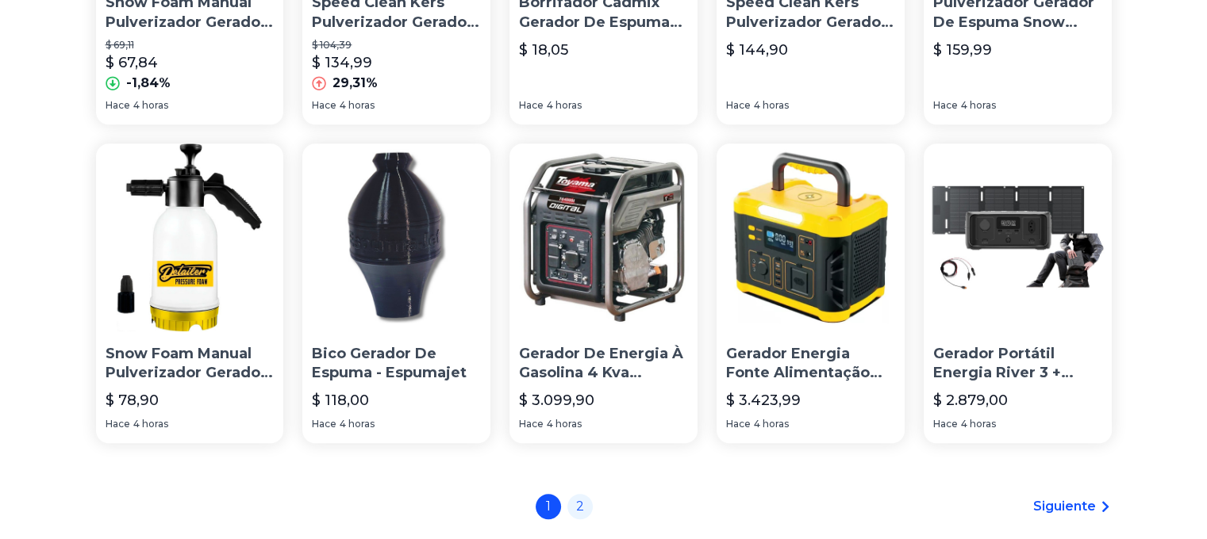
scroll to position [1190, 0]
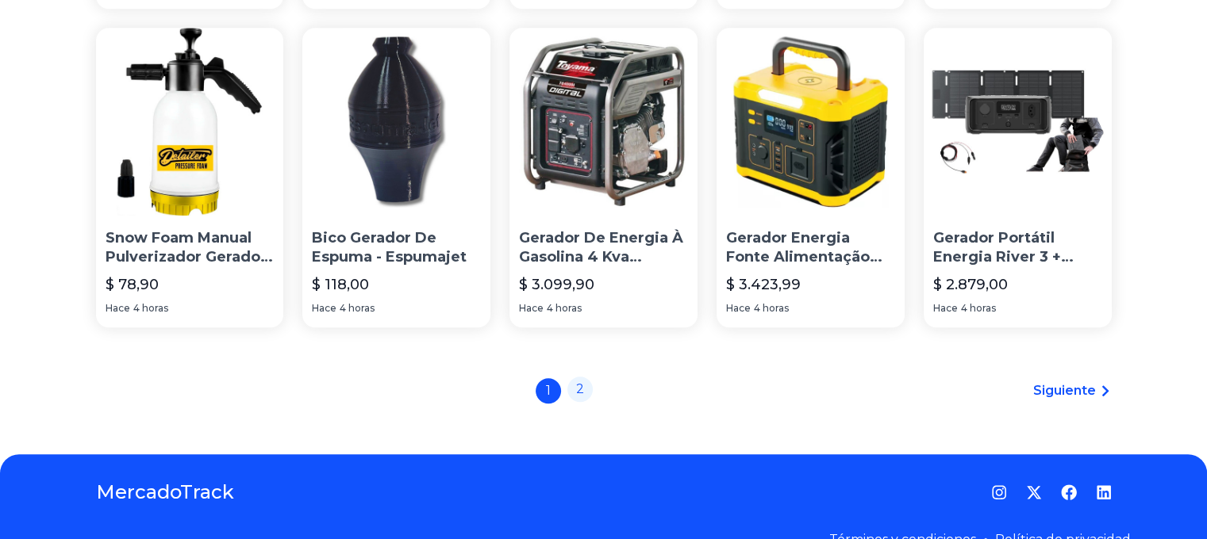
click at [586, 393] on link "2" at bounding box center [579, 389] width 25 height 25
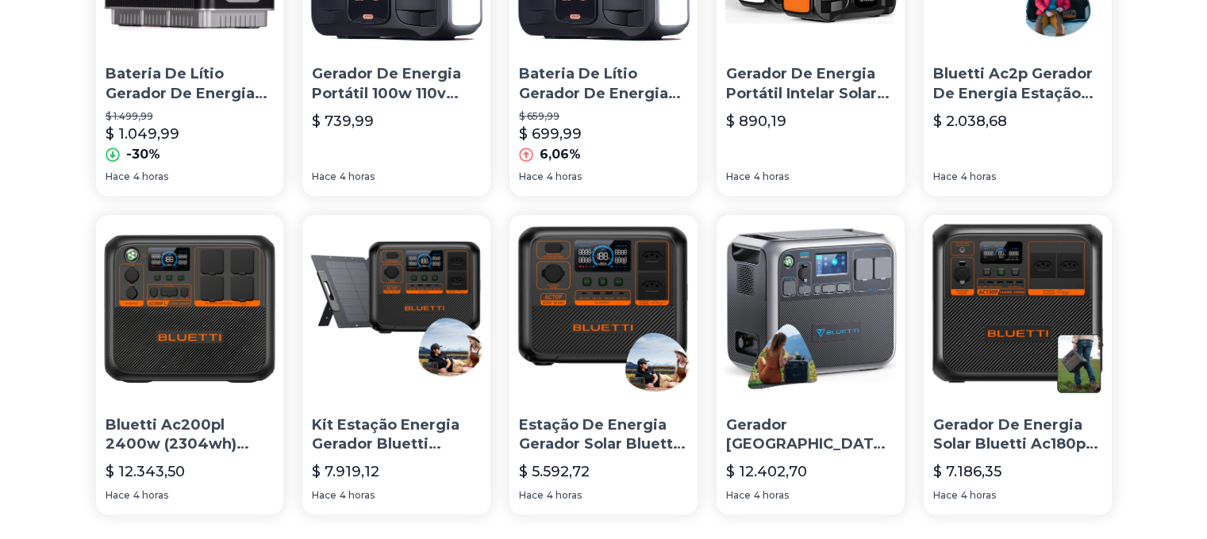
scroll to position [797, 0]
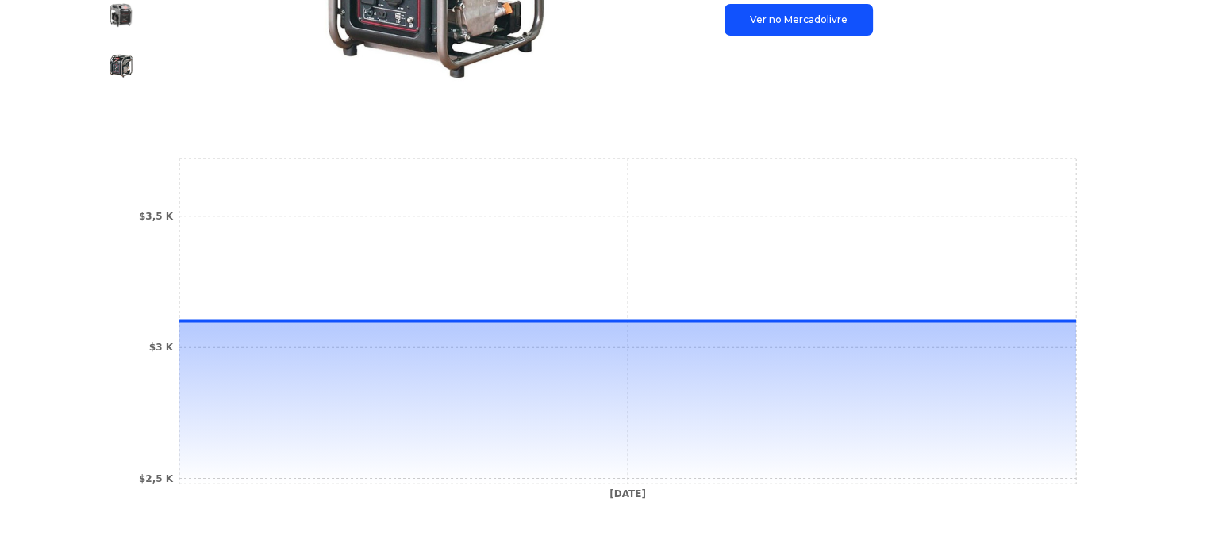
scroll to position [317, 0]
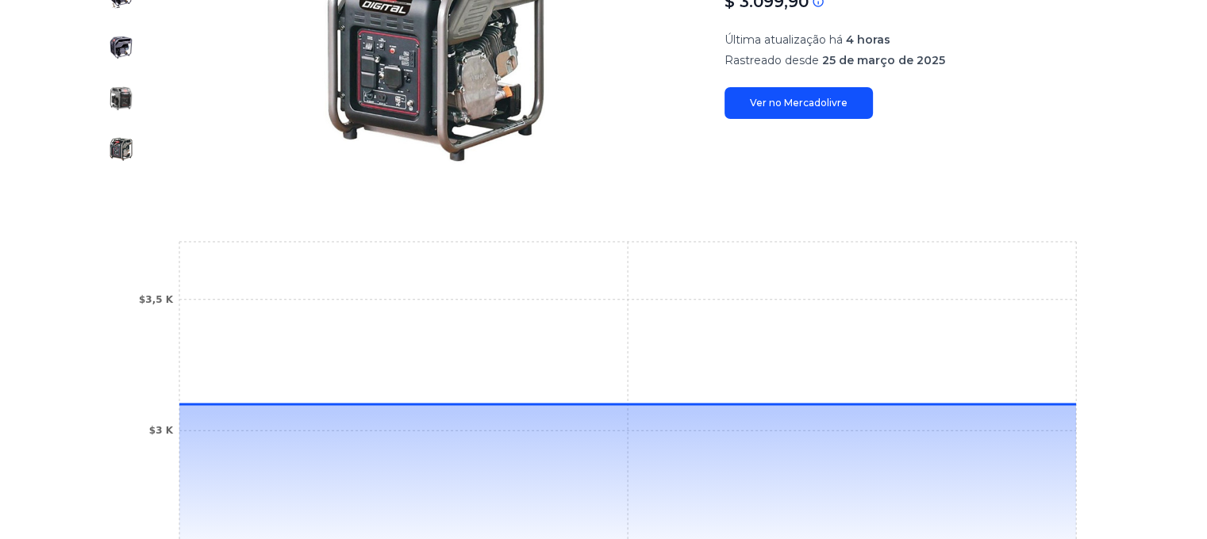
click at [782, 105] on font "Ver no Mercadolivre" at bounding box center [799, 103] width 98 height 12
